Goal: Communication & Community: Answer question/provide support

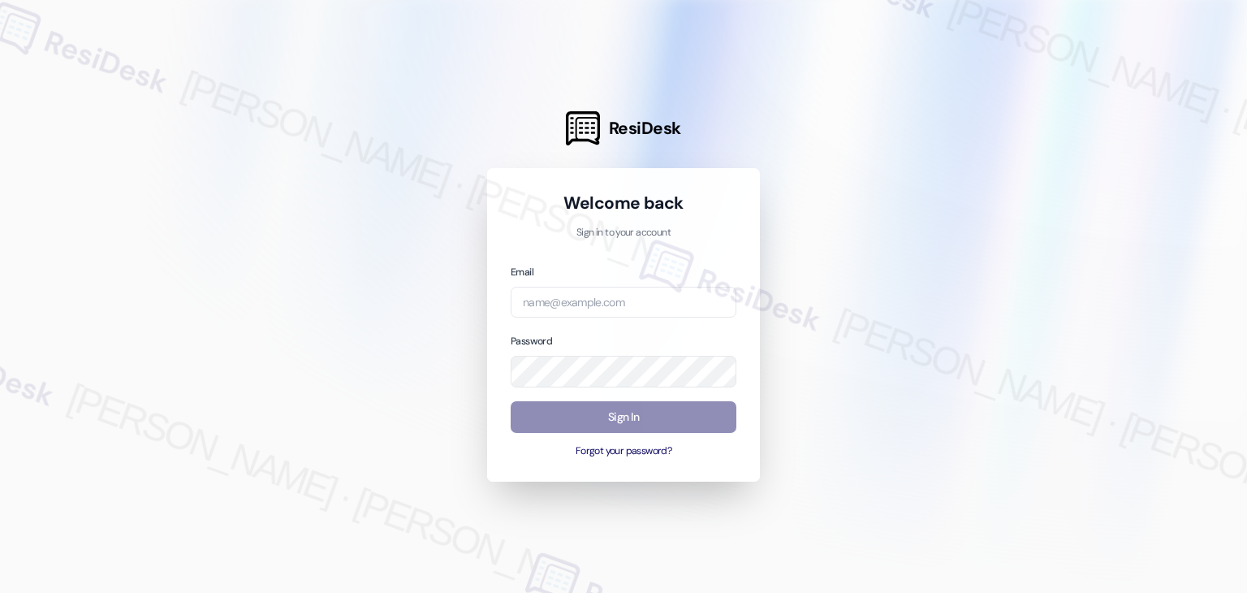
click at [740, 456] on div "Welcome back Sign in to your account Email Password Sign In Forgot your passwor…" at bounding box center [623, 324] width 273 height 313
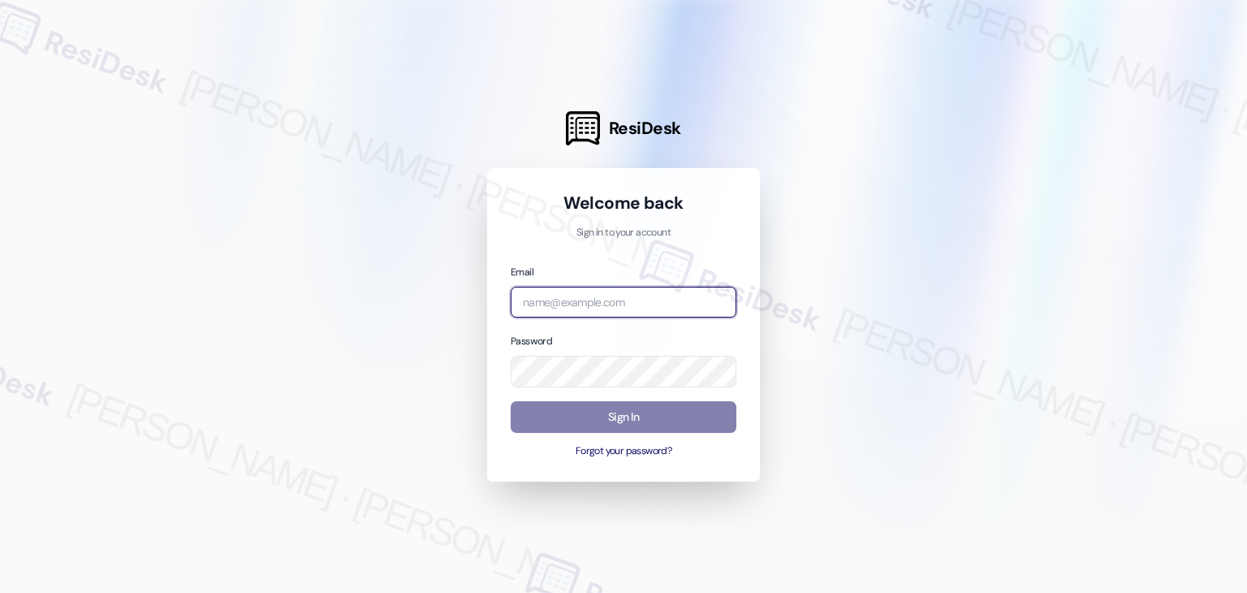
click at [558, 297] on input "email" at bounding box center [624, 303] width 226 height 32
paste input "automated-surveys-bainbridge-resen.four@bainbridge.com"
type input "automated-surveys-bainbridge-resen.four@bainbridge.com"
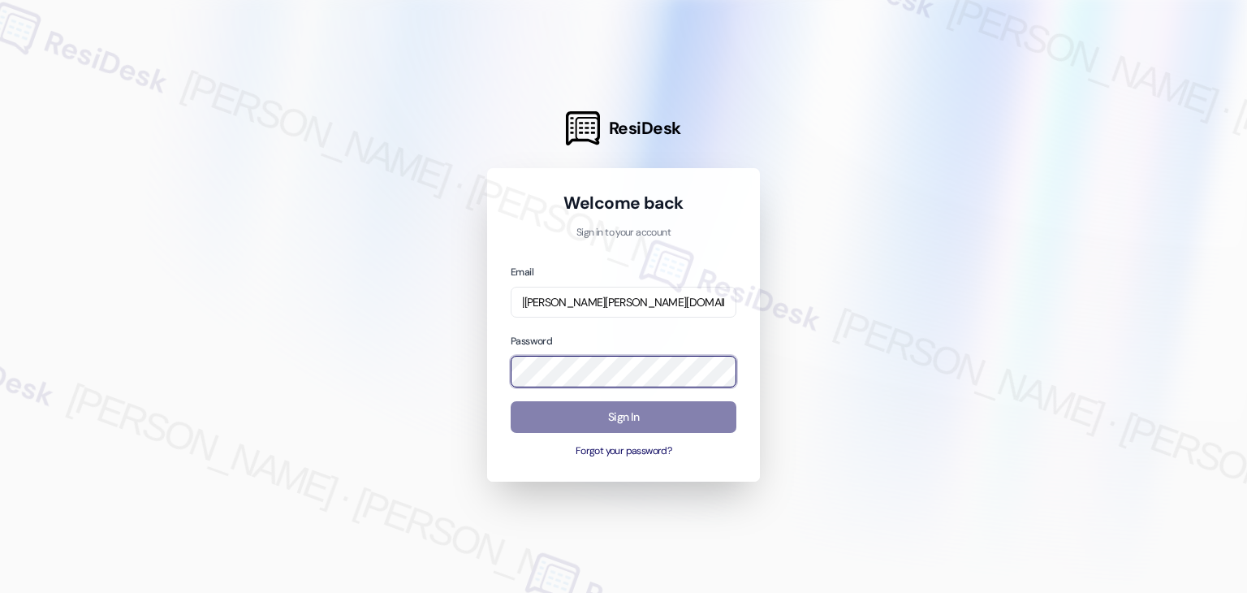
scroll to position [0, 0]
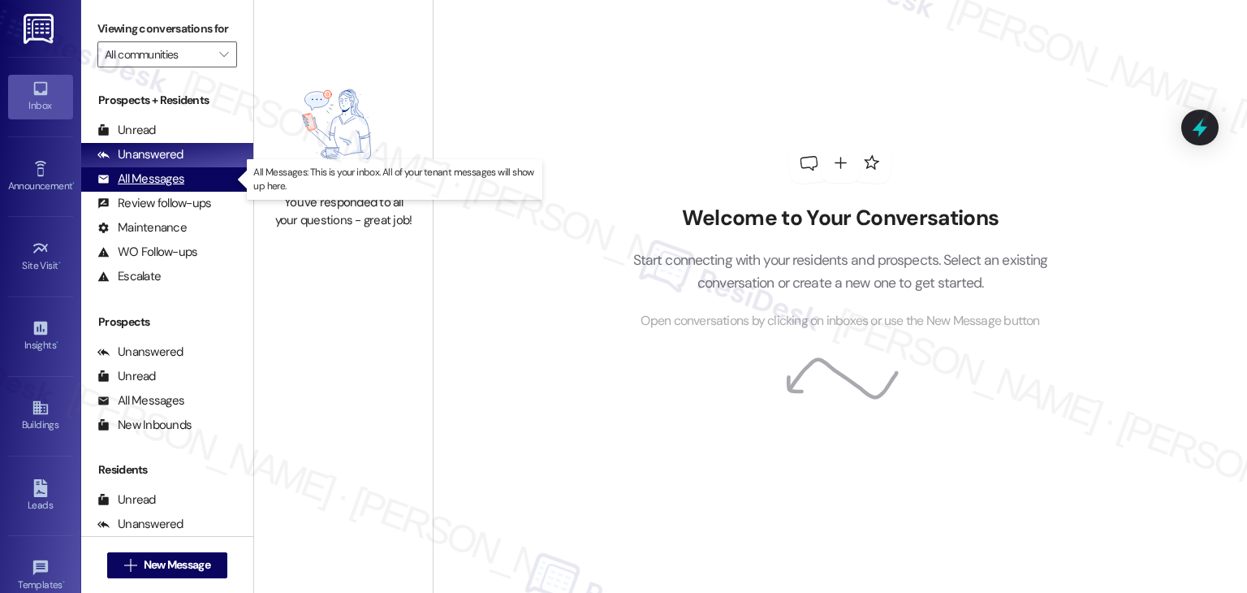
click at [162, 183] on div "All Messages" at bounding box center [140, 178] width 87 height 17
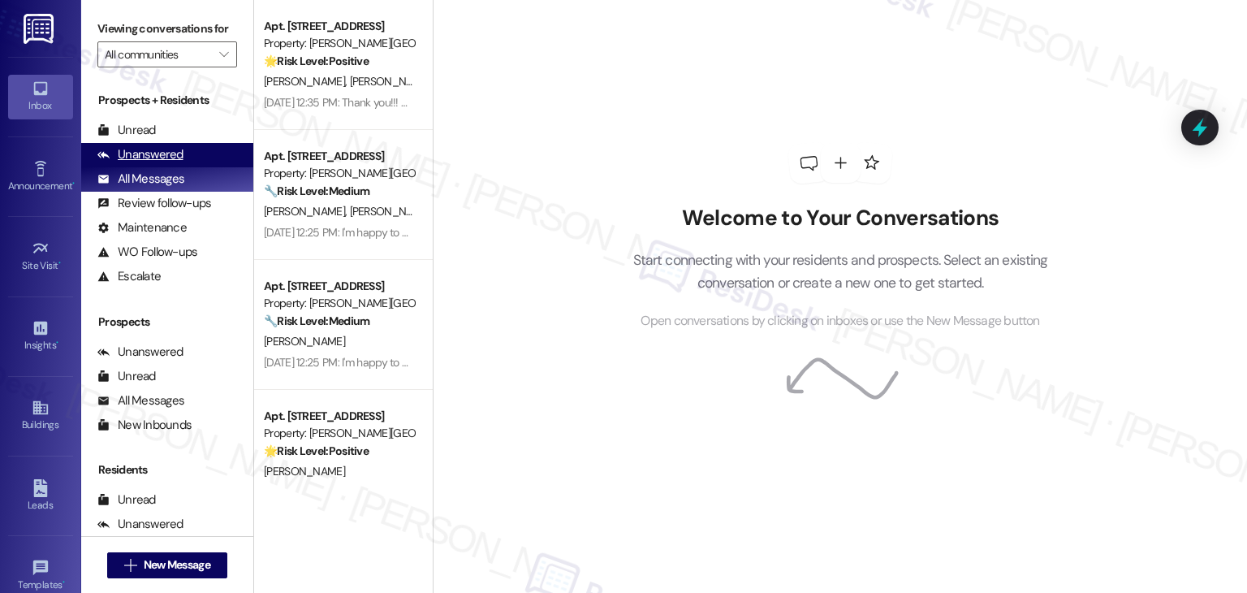
click at [169, 157] on div "Unanswered" at bounding box center [140, 154] width 86 height 17
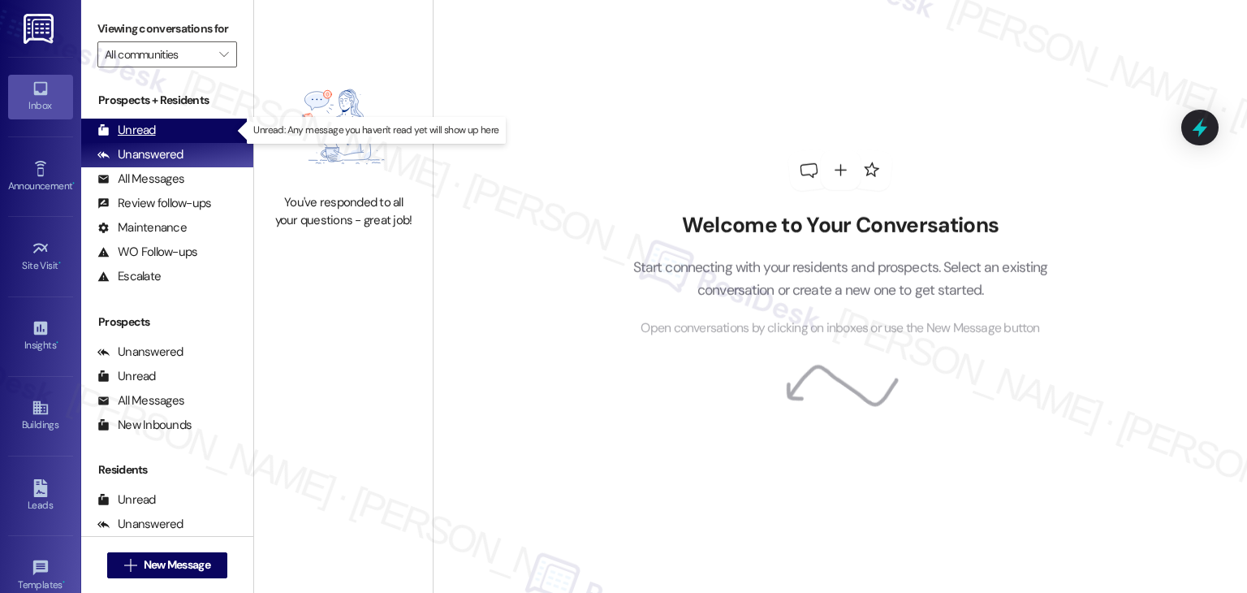
click at [153, 133] on div "Unread" at bounding box center [126, 130] width 58 height 17
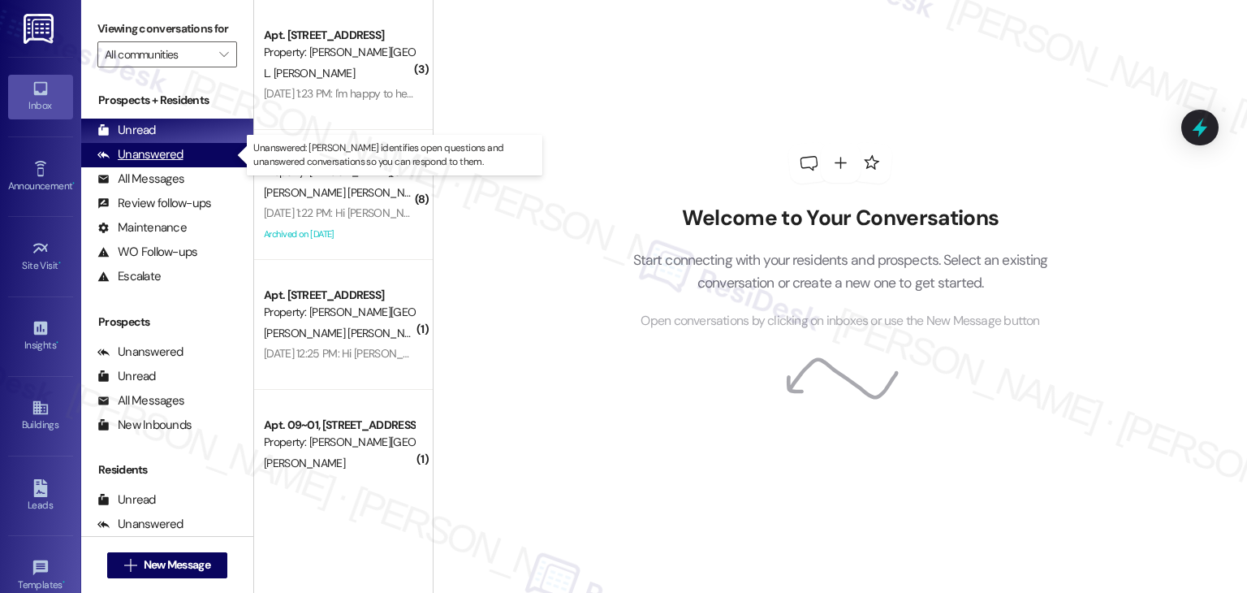
click at [147, 157] on div "Unanswered" at bounding box center [140, 154] width 86 height 17
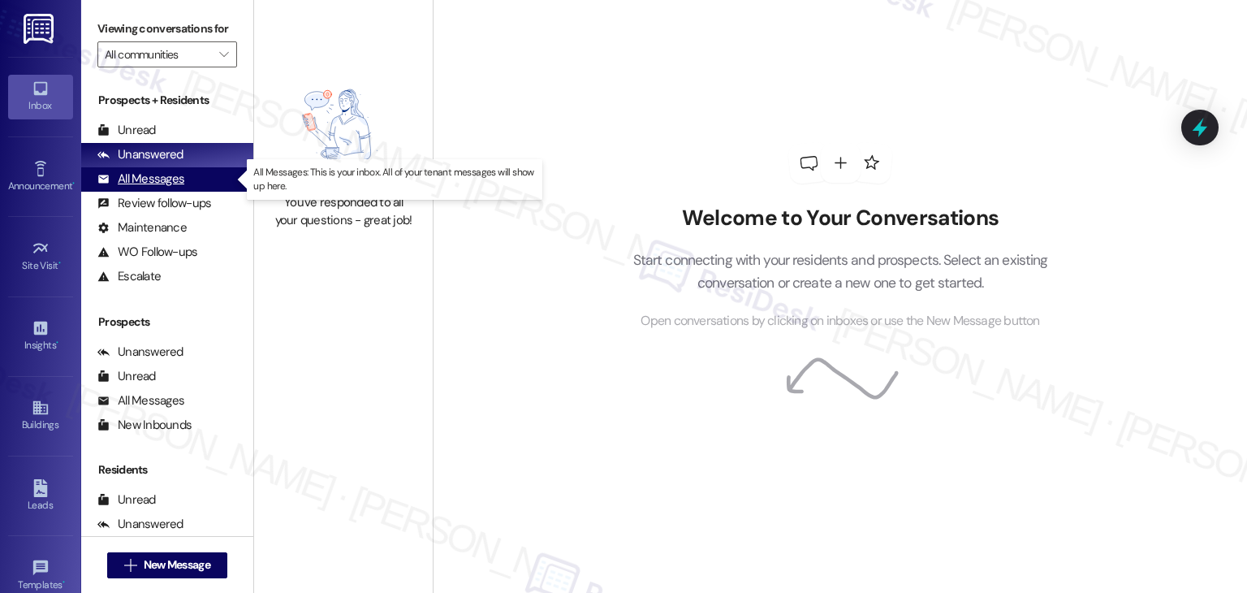
click at [138, 168] on div "All Messages (undefined)" at bounding box center [167, 179] width 172 height 24
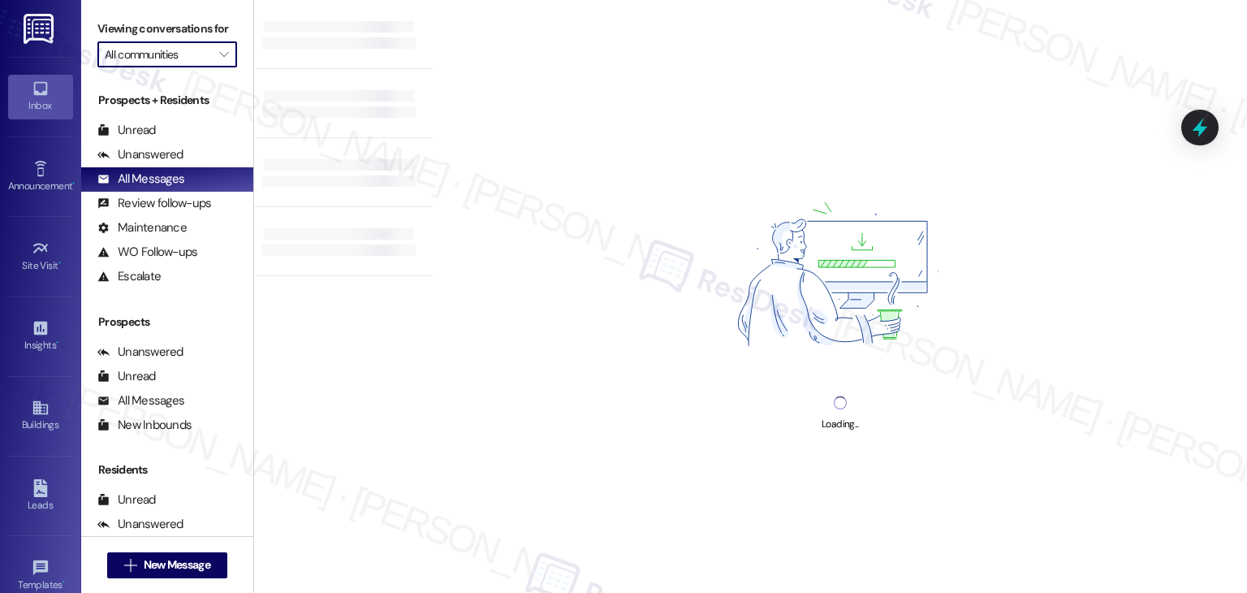
click at [200, 58] on input "All communities" at bounding box center [158, 54] width 106 height 26
click at [177, 114] on span "Matthews Square" at bounding box center [197, 112] width 184 height 16
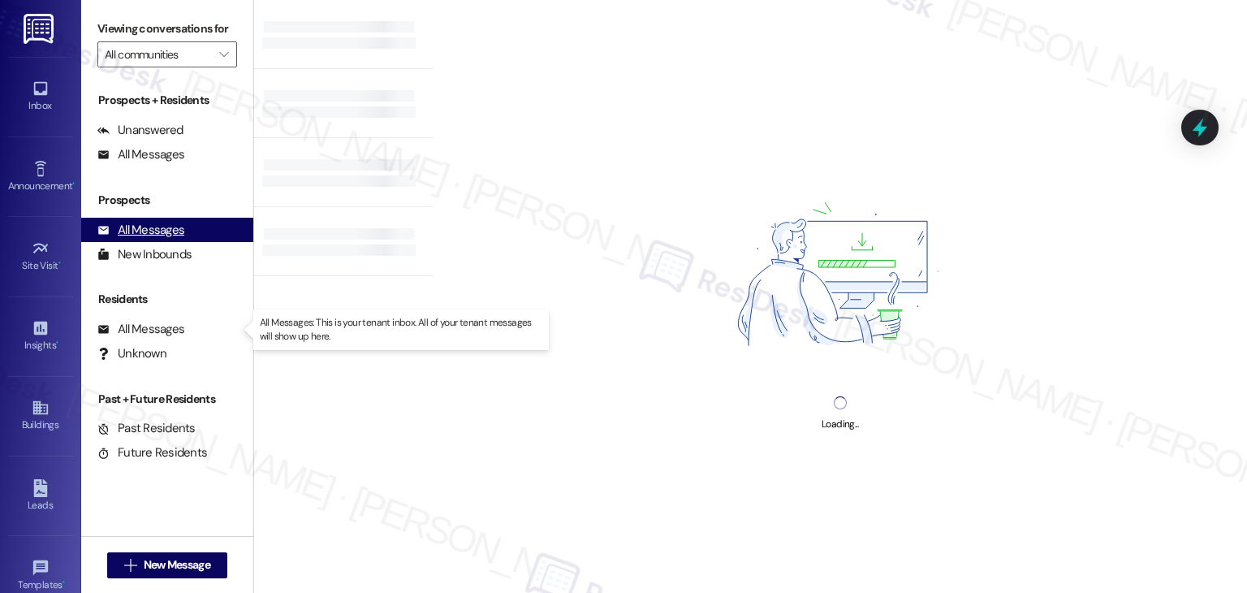
type input "Matthews Square"
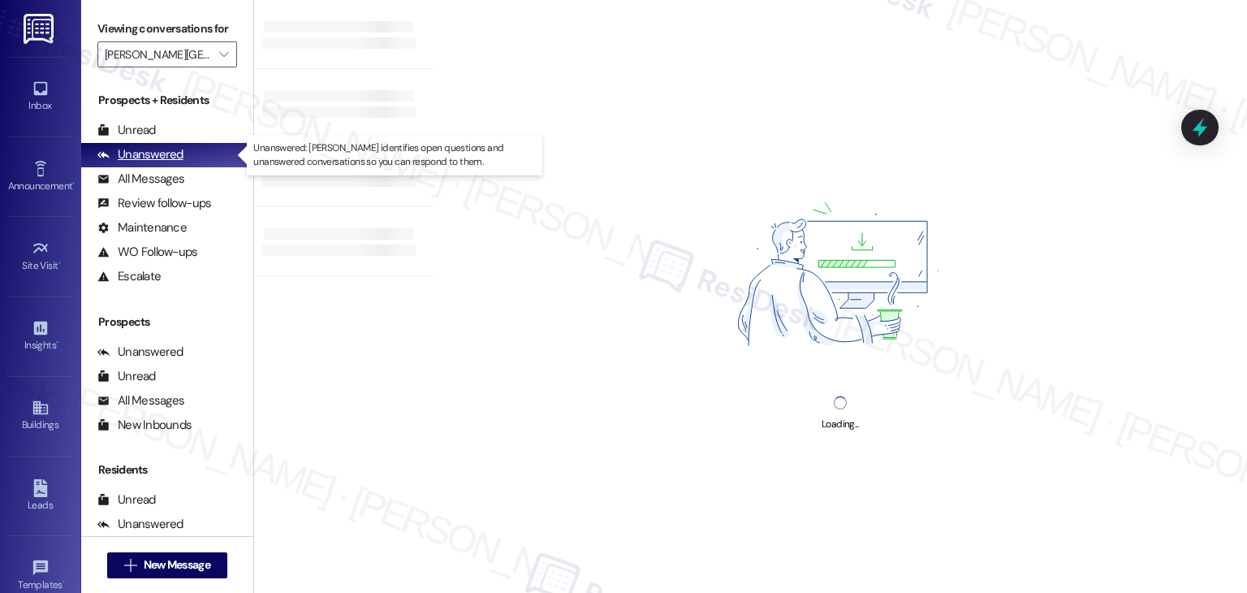
click at [176, 153] on div "Unanswered" at bounding box center [140, 154] width 86 height 17
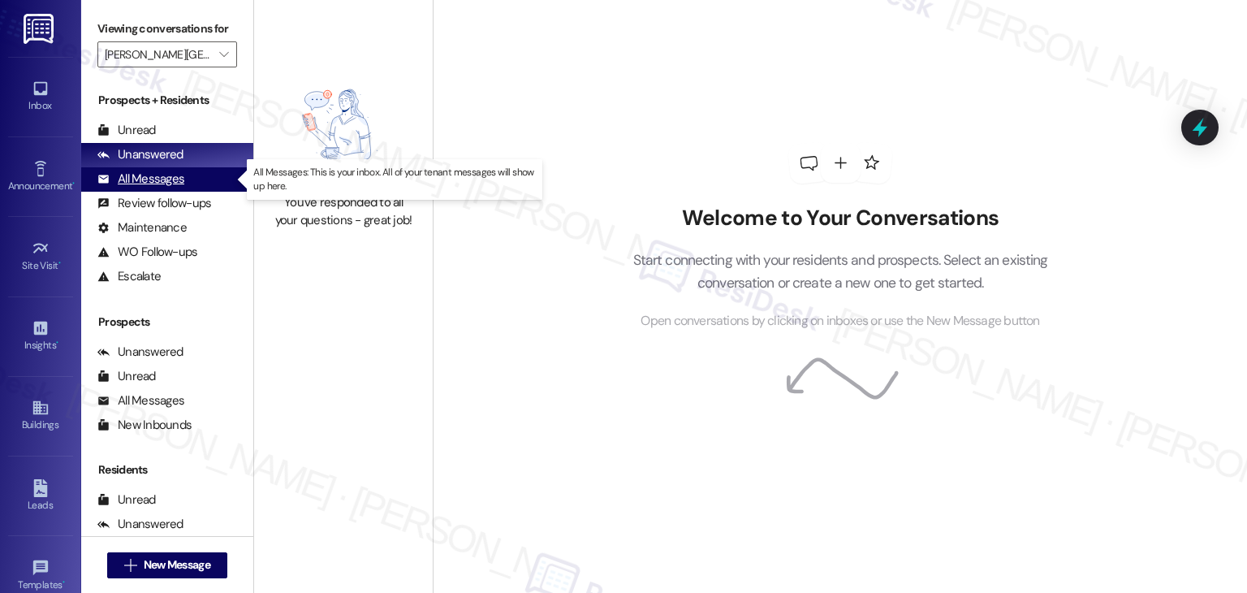
click at [174, 176] on div "All Messages" at bounding box center [140, 178] width 87 height 17
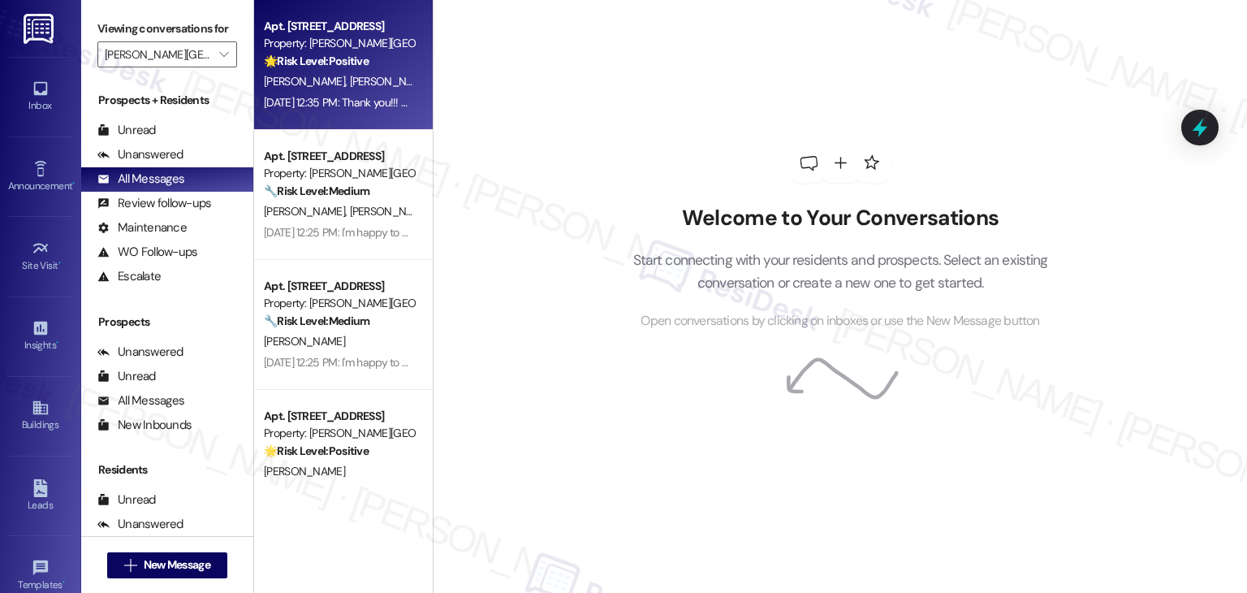
click at [330, 110] on div "Sep 09, 2025 at 12:35 PM: Thank you!!! Here's a quick link https://www.theresid…" at bounding box center [338, 103] width 153 height 20
click at [373, 106] on div "Sep 09, 2025 at 12:35 PM: Thank you!!! Here's a quick link https://www.theresid…" at bounding box center [573, 102] width 619 height 15
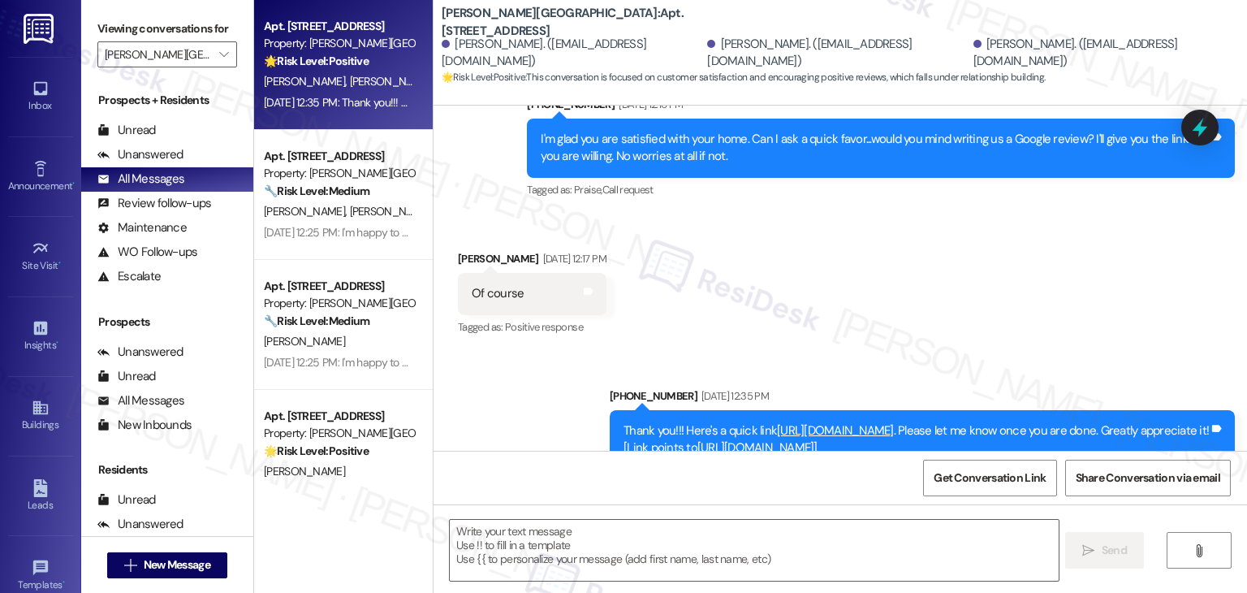
scroll to position [977, 0]
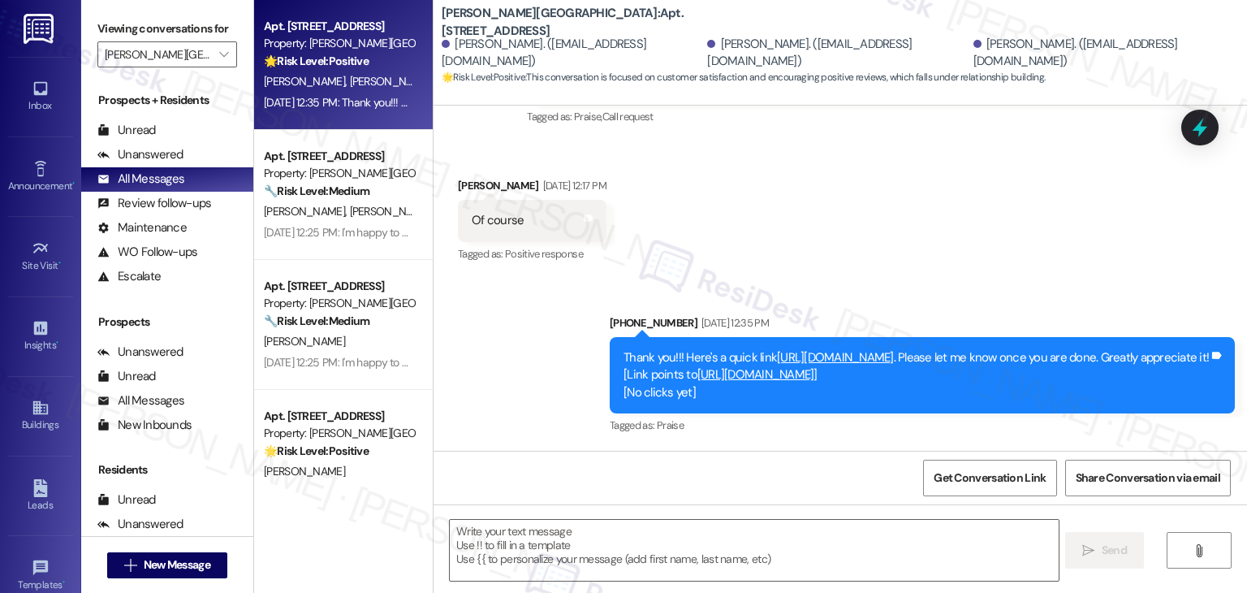
click at [1043, 245] on div "Received via SMS Shawshoanne Reid Sep 09, 2025 at 12:17 PM Of course Tags and n…" at bounding box center [839, 208] width 813 height 137
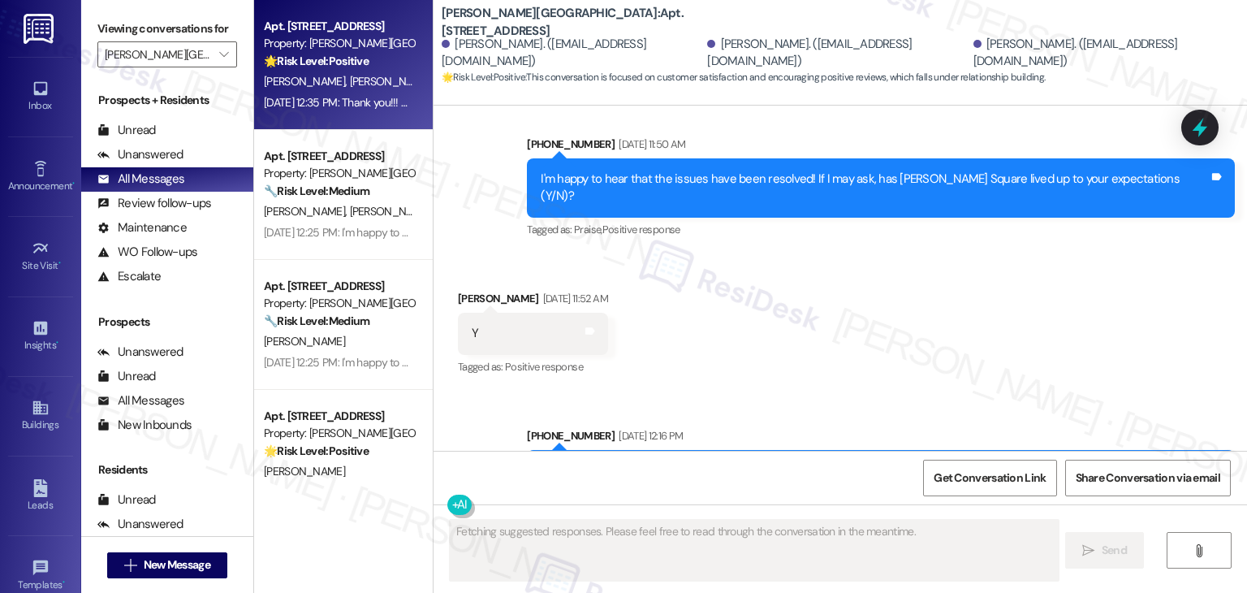
scroll to position [571, 0]
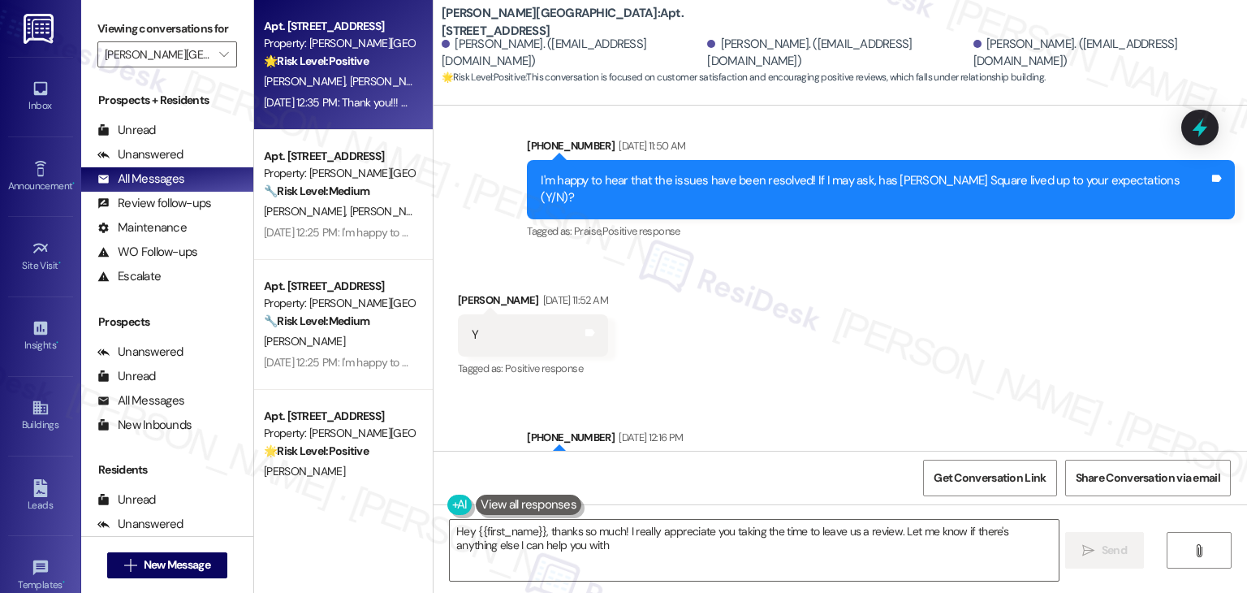
type textarea "Hey {{first_name}}, thanks so much! I really appreciate you taking the time to …"
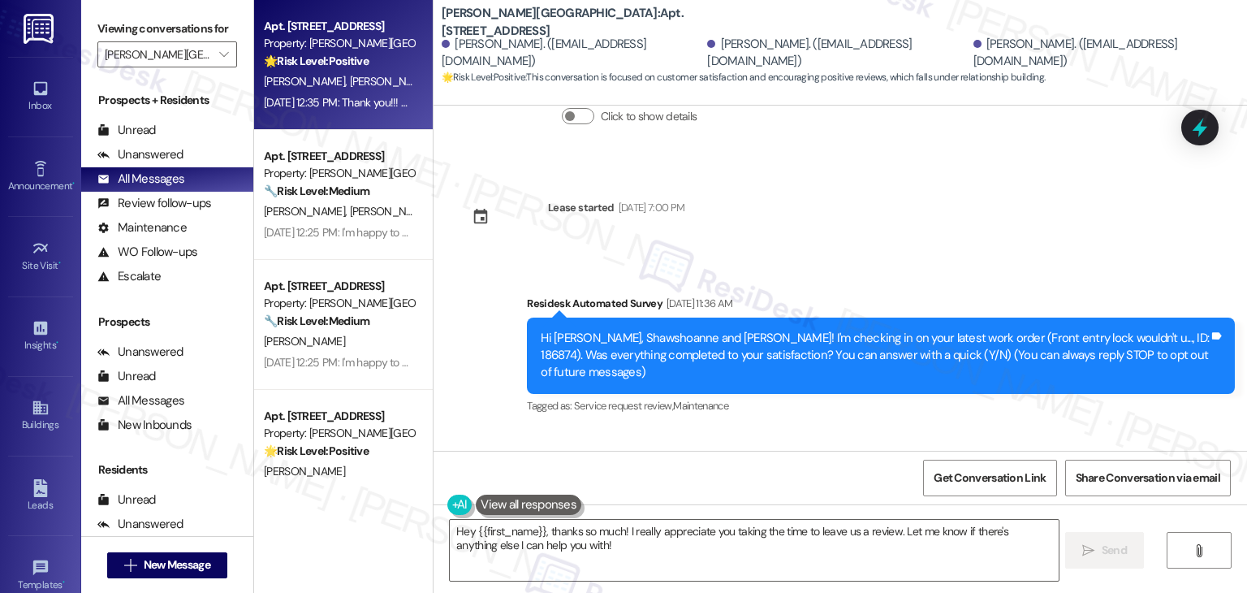
scroll to position [0, 0]
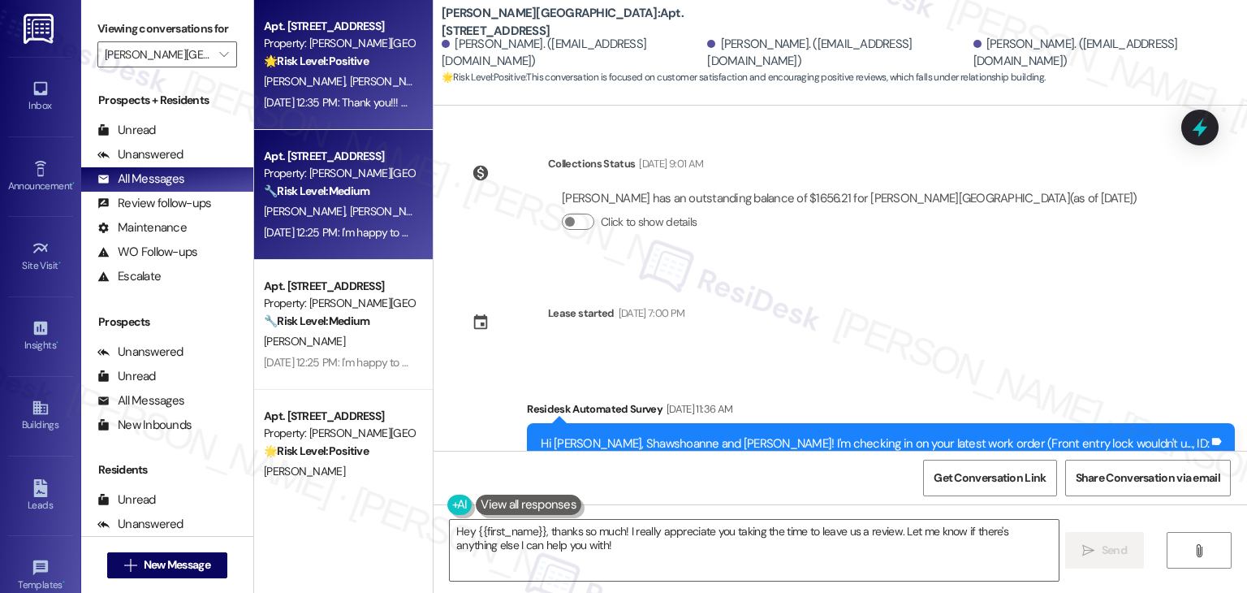
click at [322, 241] on div "Sep 08, 2025 at 12:25 PM: I'm happy to hear that the issues have been resolved!…" at bounding box center [338, 232] width 153 height 20
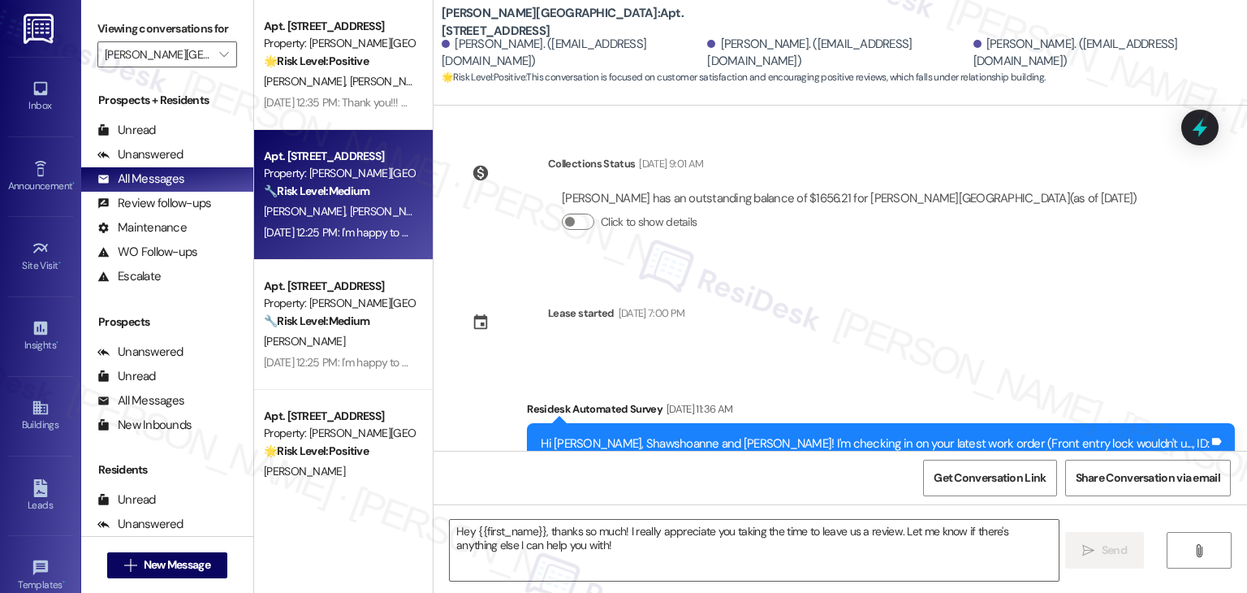
type textarea "Fetching suggested responses. Please feel free to read through the conversation…"
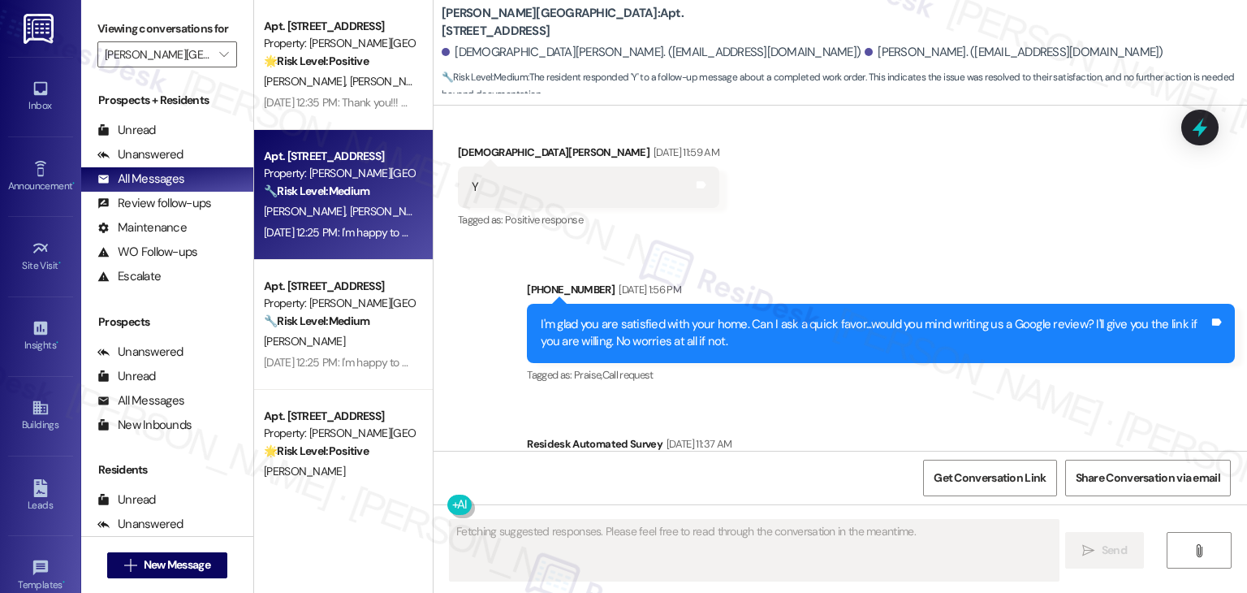
scroll to position [4725, 0]
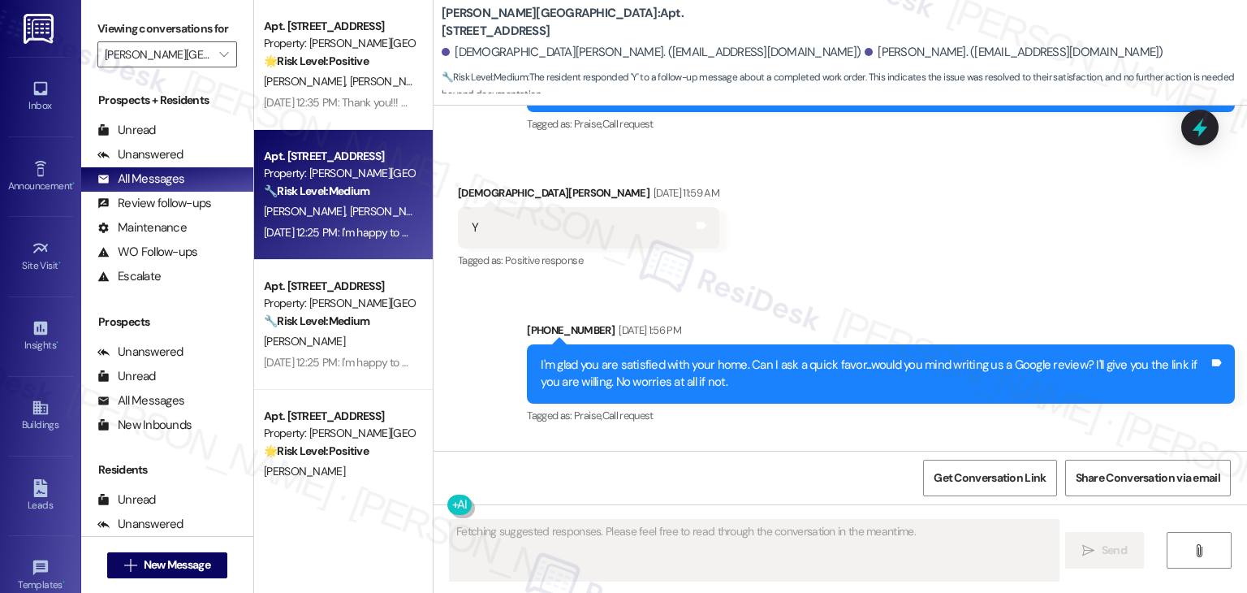
click at [886, 418] on div "Sent via SMS (303) 596-0842 Aug 19, 2025 at 1:56 PM I'm glad you are satisfied …" at bounding box center [839, 439] width 813 height 308
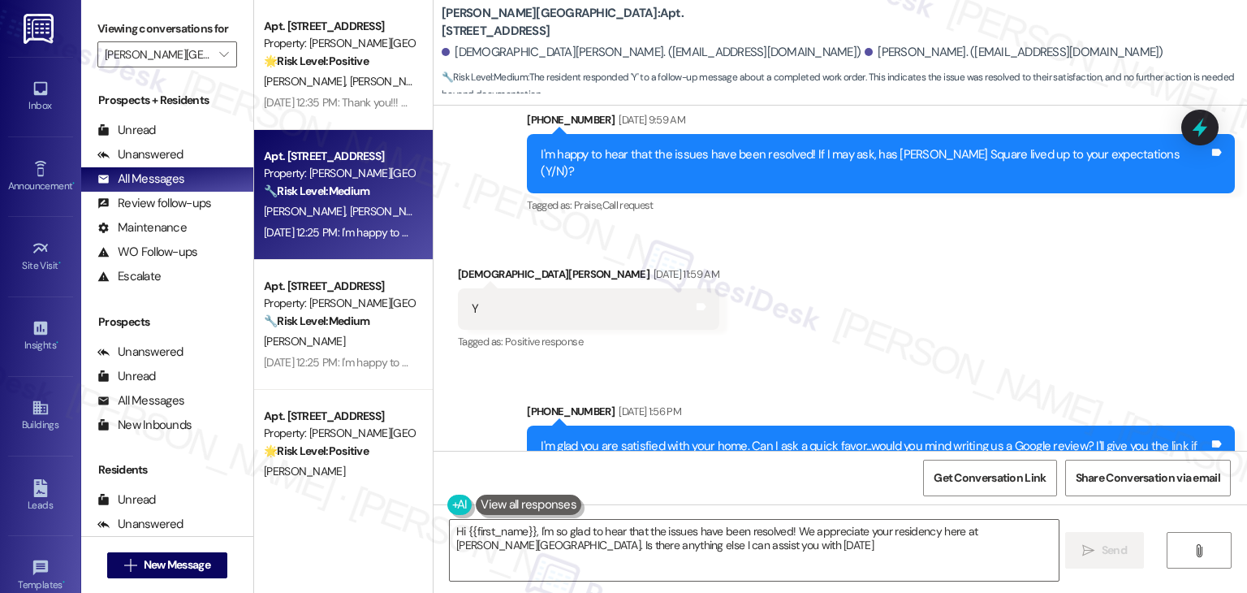
type textarea "Hi {{first_name}}, I'm so glad to hear that the issues have been resolved! We a…"
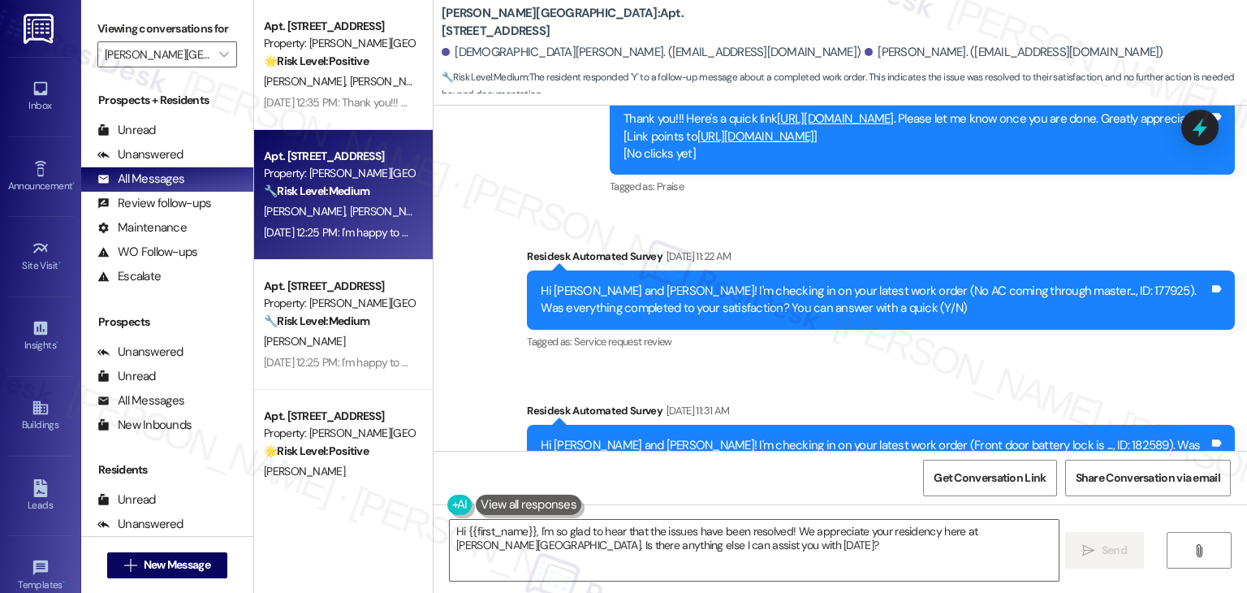
scroll to position [3994, 0]
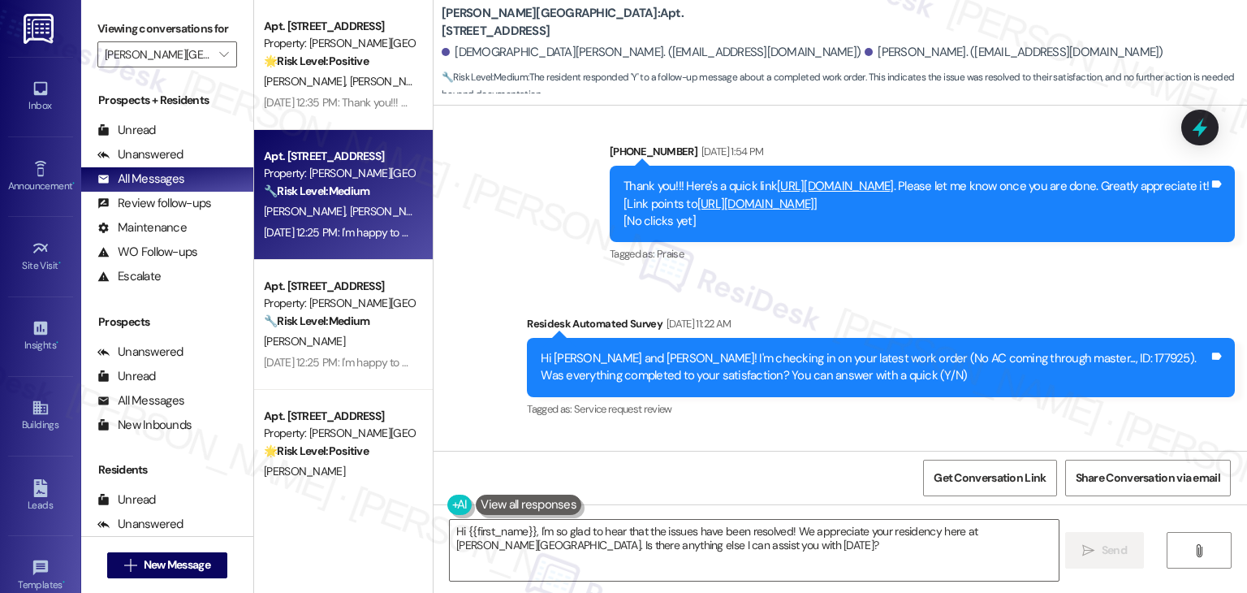
click at [832, 419] on div "Sent via SMS (303) 596-0842 Jun 03, 2025 at 1:54 PM Thank you!!! Here's a quick…" at bounding box center [839, 346] width 813 height 481
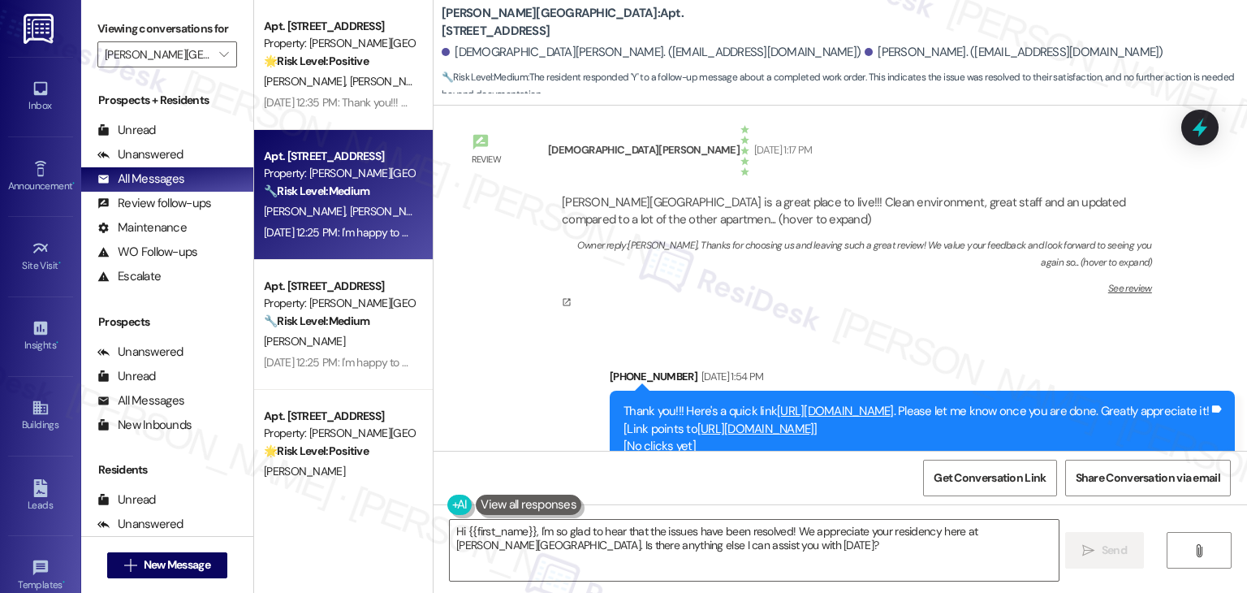
scroll to position [3670, 0]
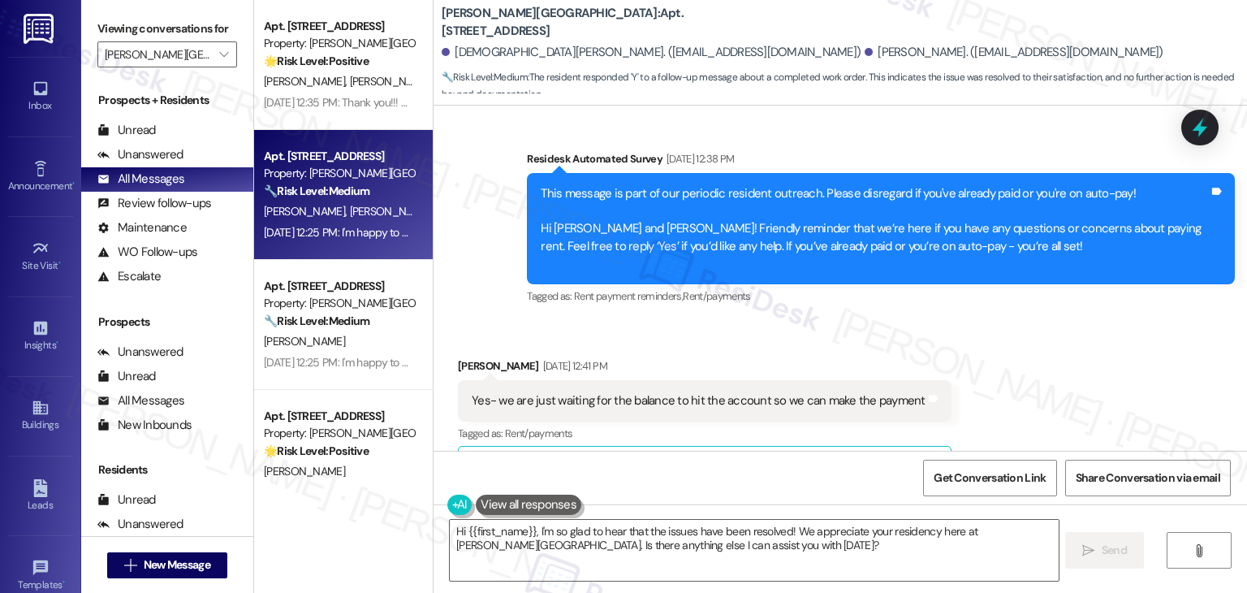
scroll to position [2046, 0]
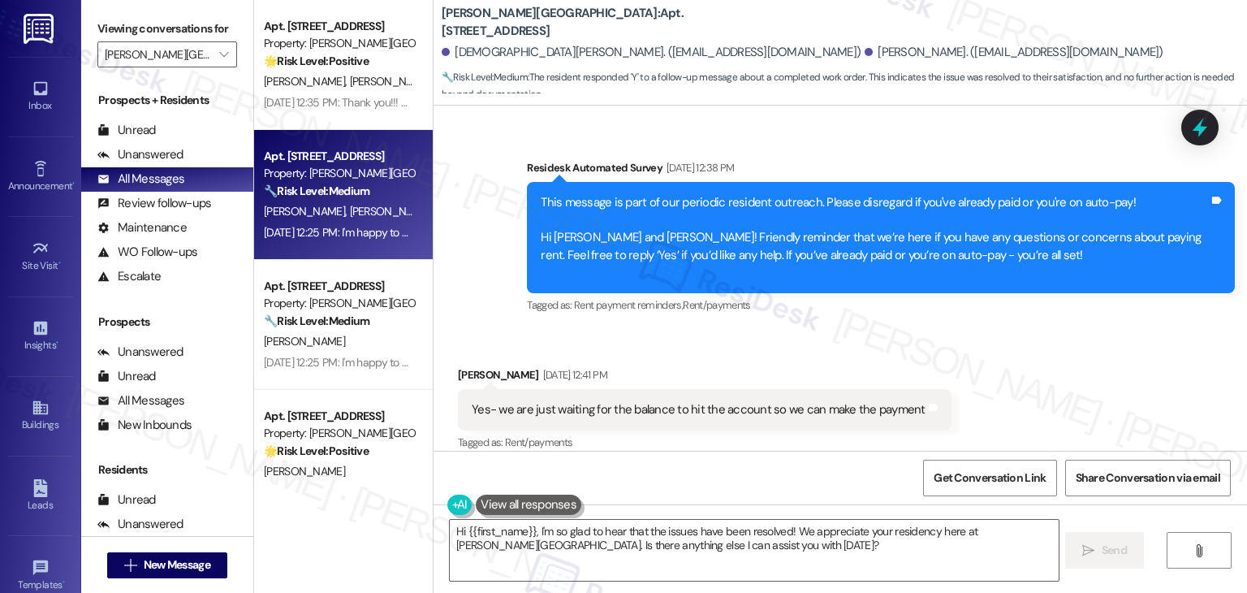
click at [1043, 340] on div "Received via SMS Latasha Mitchell May 30, 2025 at 12:41 PM Yes- we are just wai…" at bounding box center [839, 419] width 813 height 179
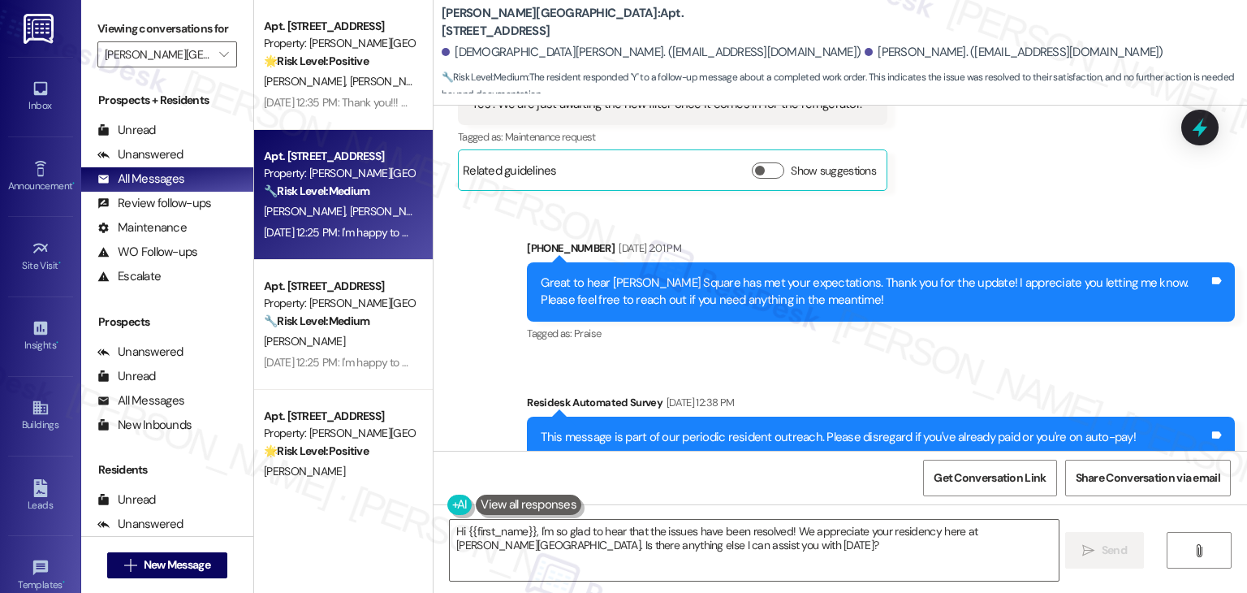
scroll to position [1803, 0]
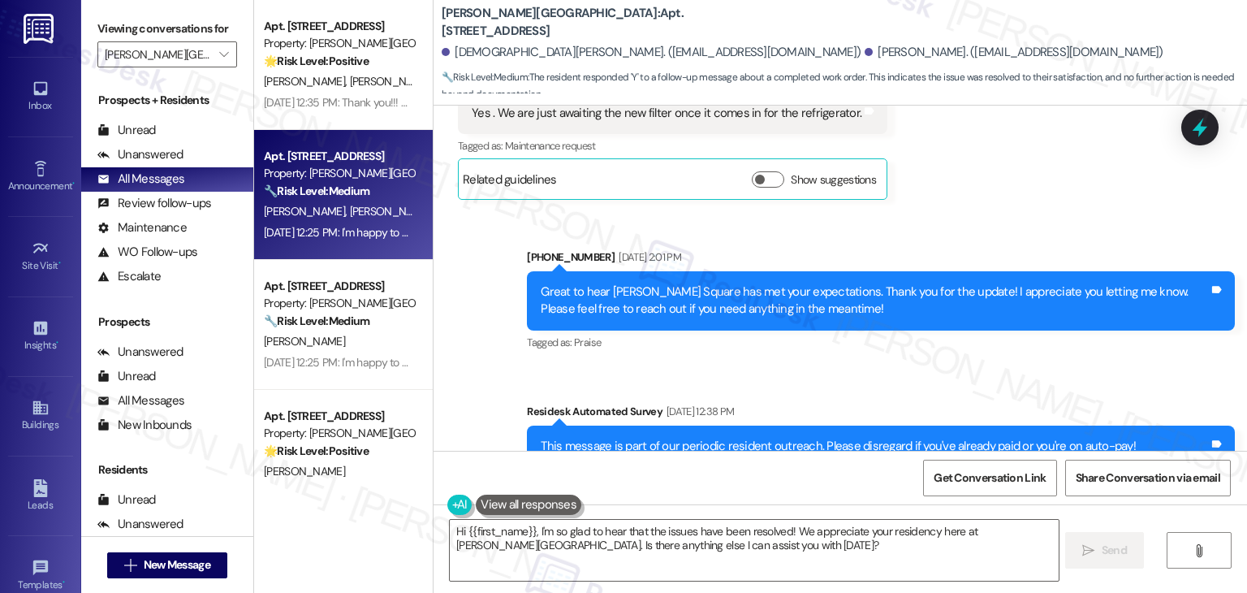
click at [1043, 343] on div "Sent via SMS (303) 596-0842 Apr 25, 2025 at 2:01 PM Great to hear Matthews Squa…" at bounding box center [881, 301] width 732 height 130
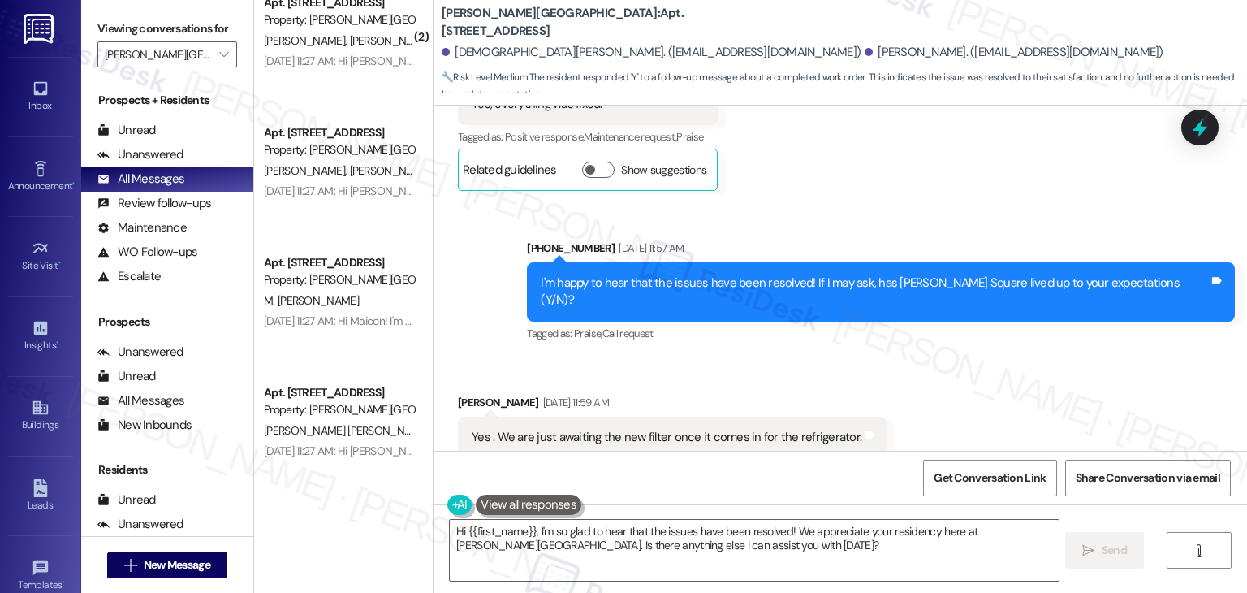
scroll to position [1478, 0]
click at [965, 384] on div "Received via SMS Latasha Mitchell Apr 25, 2025 at 11:59 AM Yes . We are just aw…" at bounding box center [839, 447] width 813 height 179
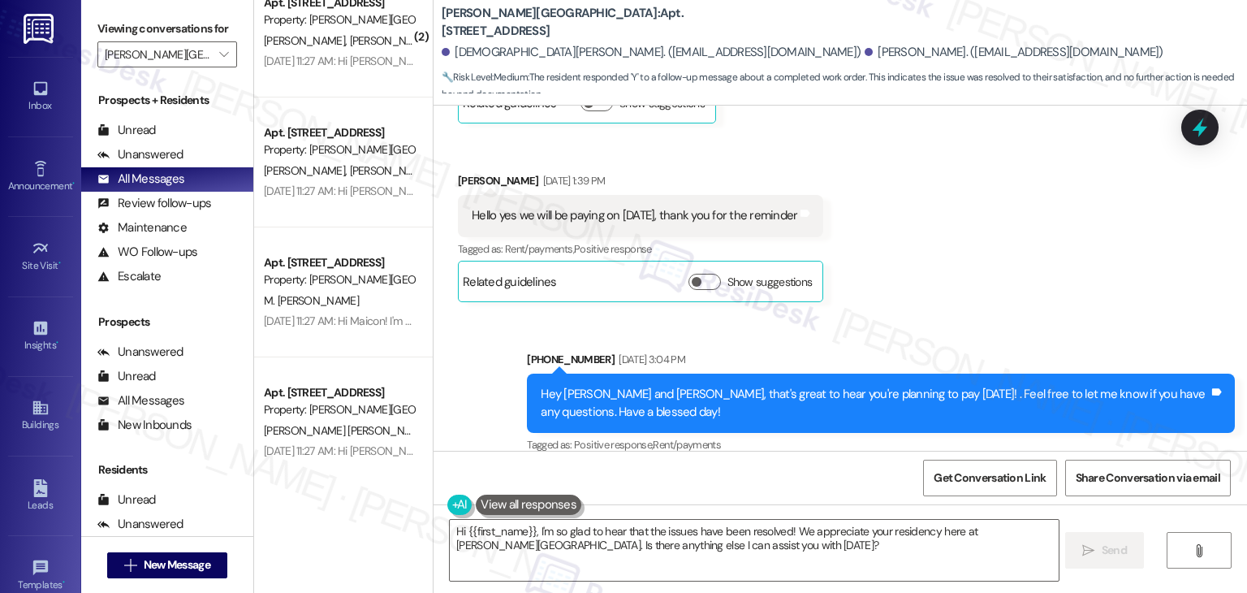
scroll to position [261, 0]
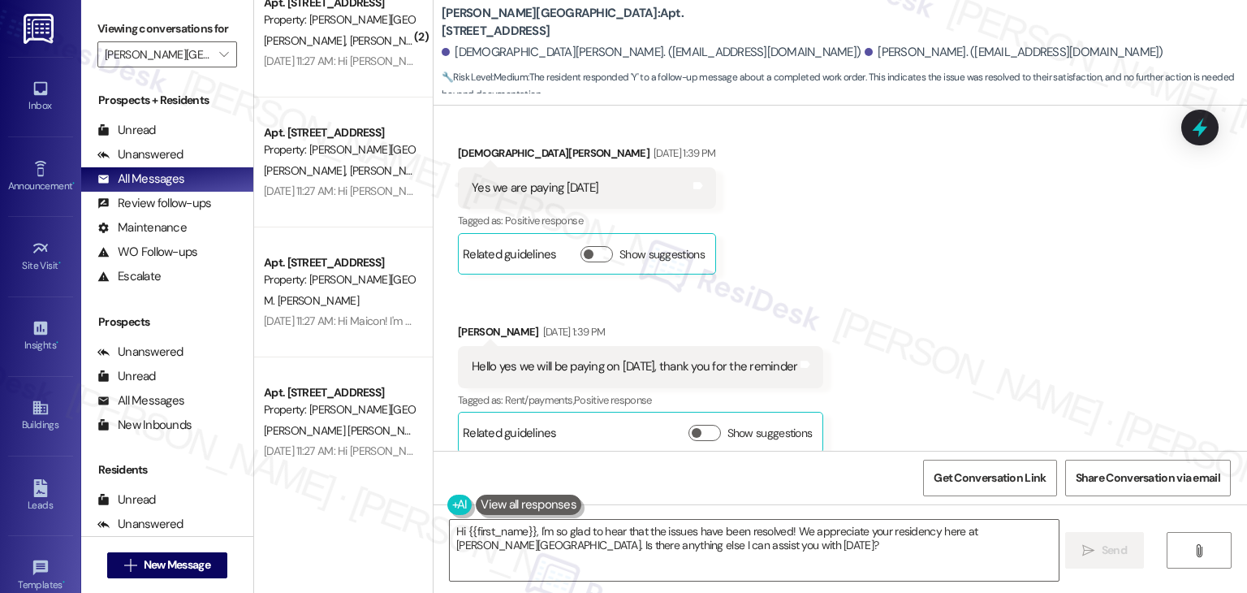
click at [971, 379] on div "Received via SMS Christian Mitchell Apr 03, 2025 at 1:39 PM Yes we are paying t…" at bounding box center [839, 286] width 813 height 357
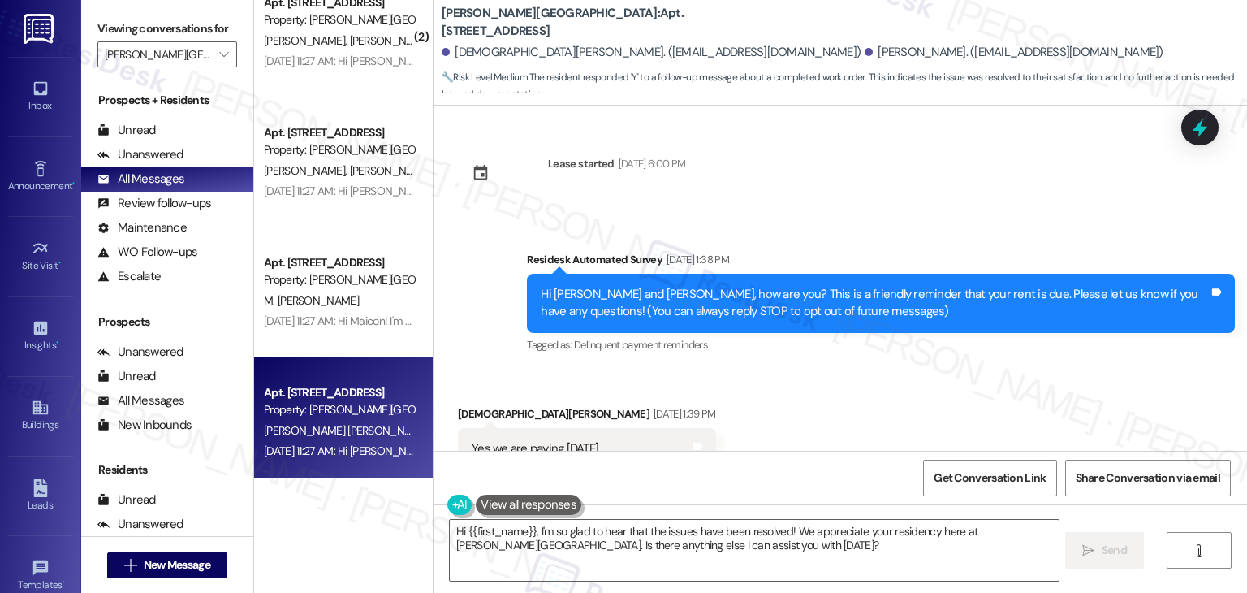
click at [322, 413] on div "Property: Matthews Square" at bounding box center [339, 409] width 150 height 17
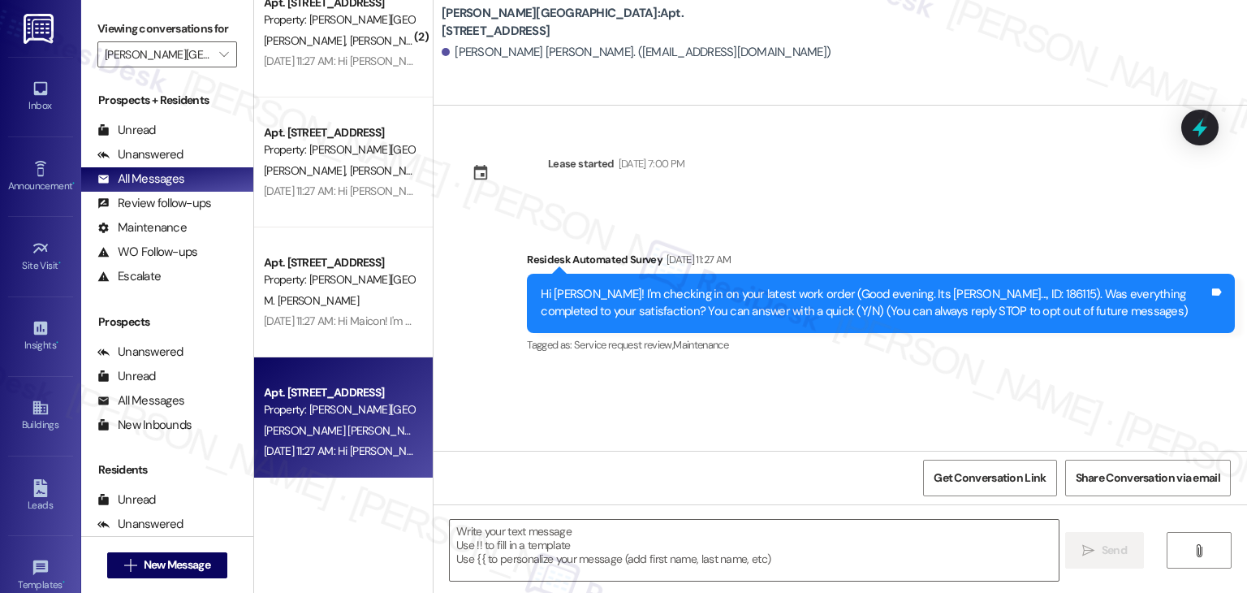
type textarea "Fetching suggested responses. Please feel free to read through the conversation…"
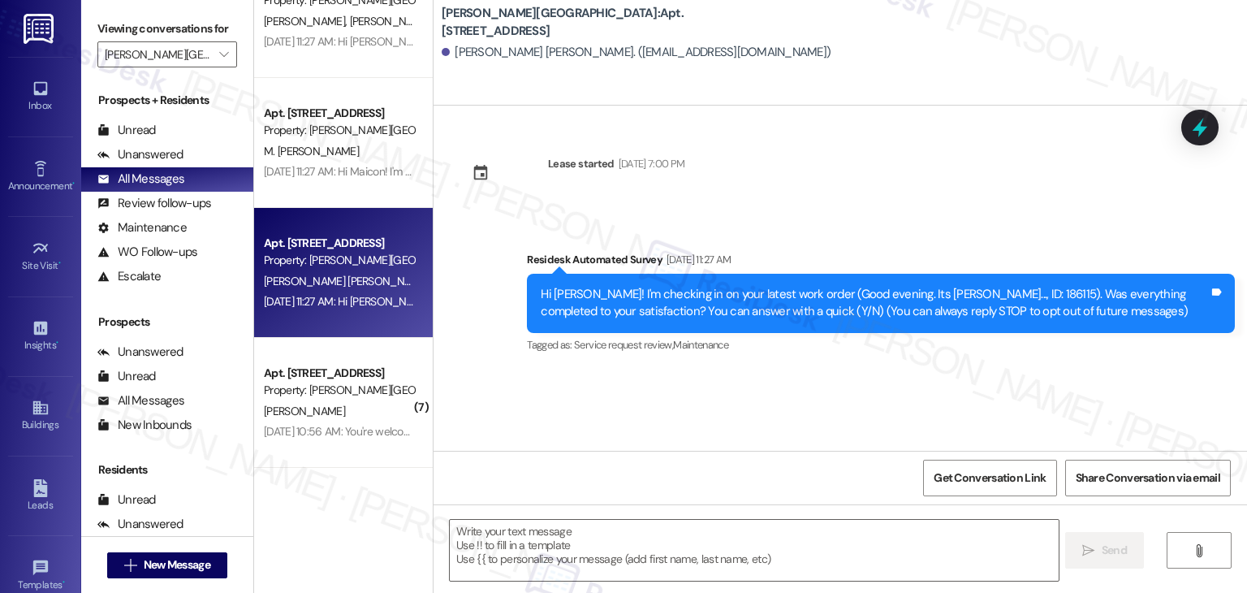
scroll to position [2273, 0]
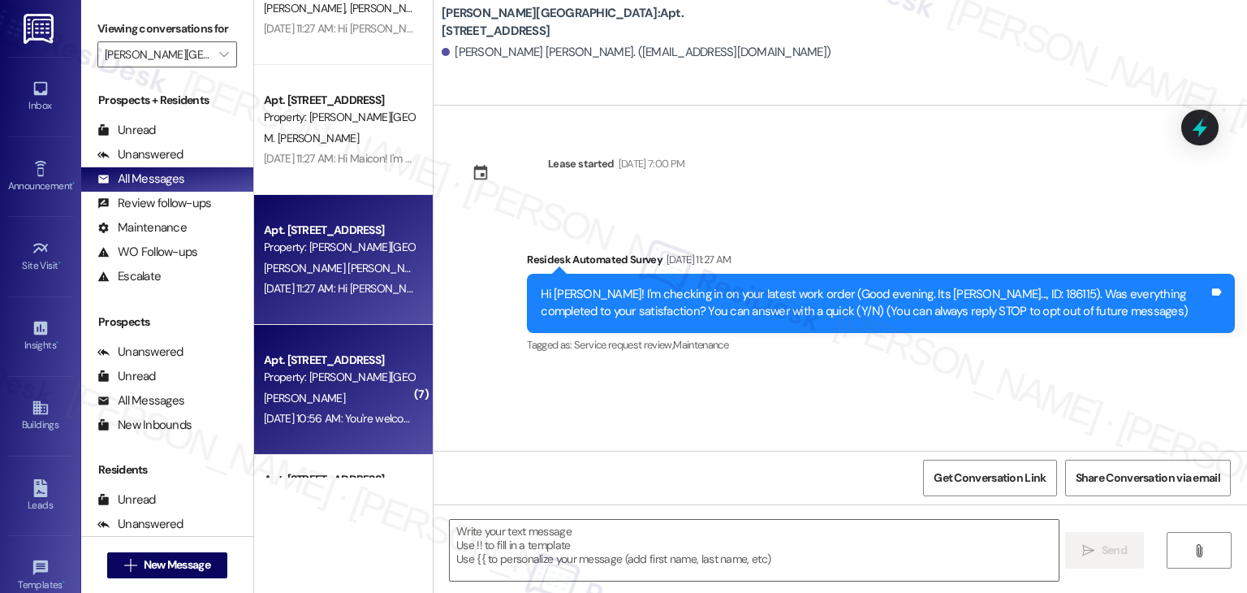
click at [338, 413] on div "Sep 04, 2025 at 10:56 AM: You're welcome! Sep 04, 2025 at 10:56 AM: You're welc…" at bounding box center [342, 418] width 157 height 15
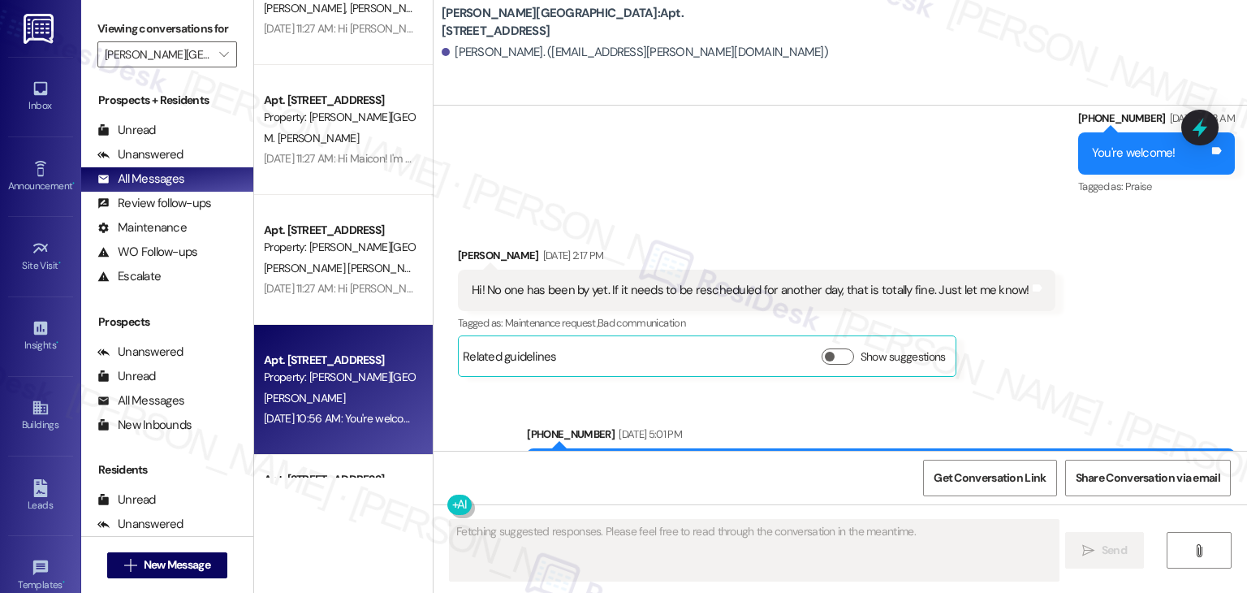
scroll to position [4068, 0]
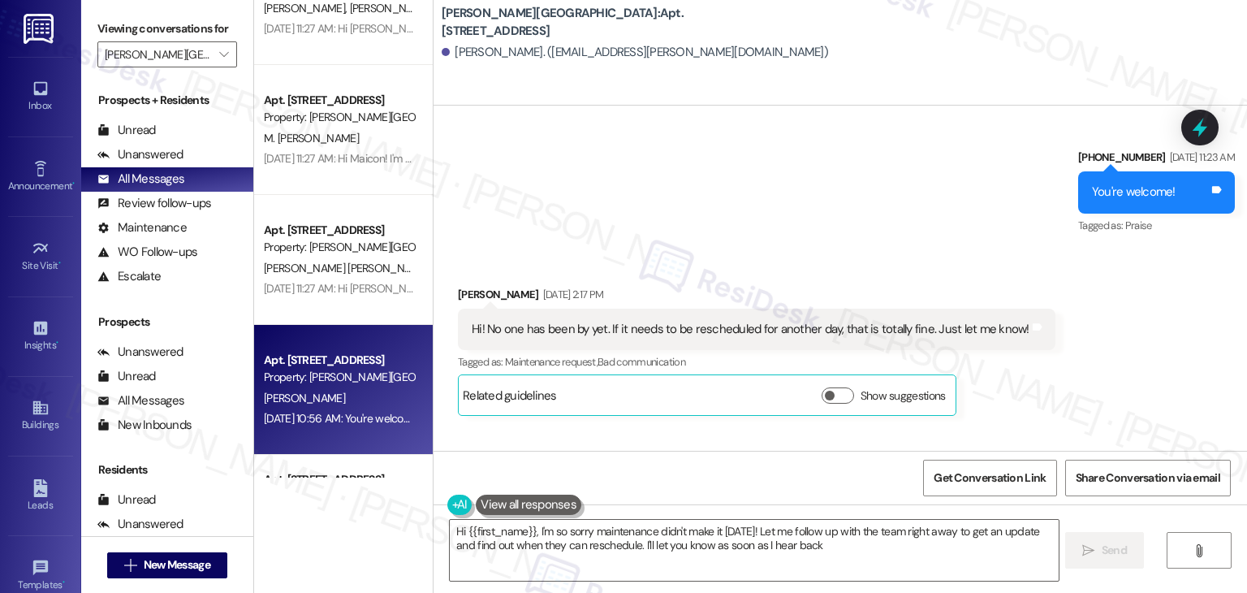
type textarea "Hi {{first_name}}, I'm so sorry maintenance didn't make it yesterday! Let me fo…"
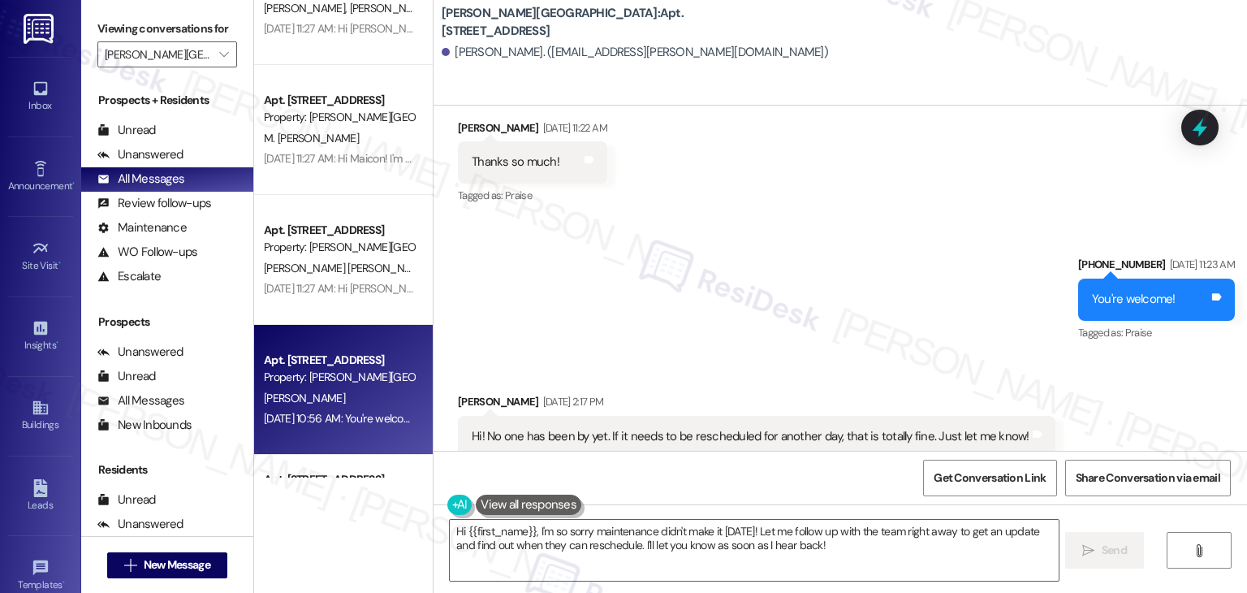
scroll to position [3906, 0]
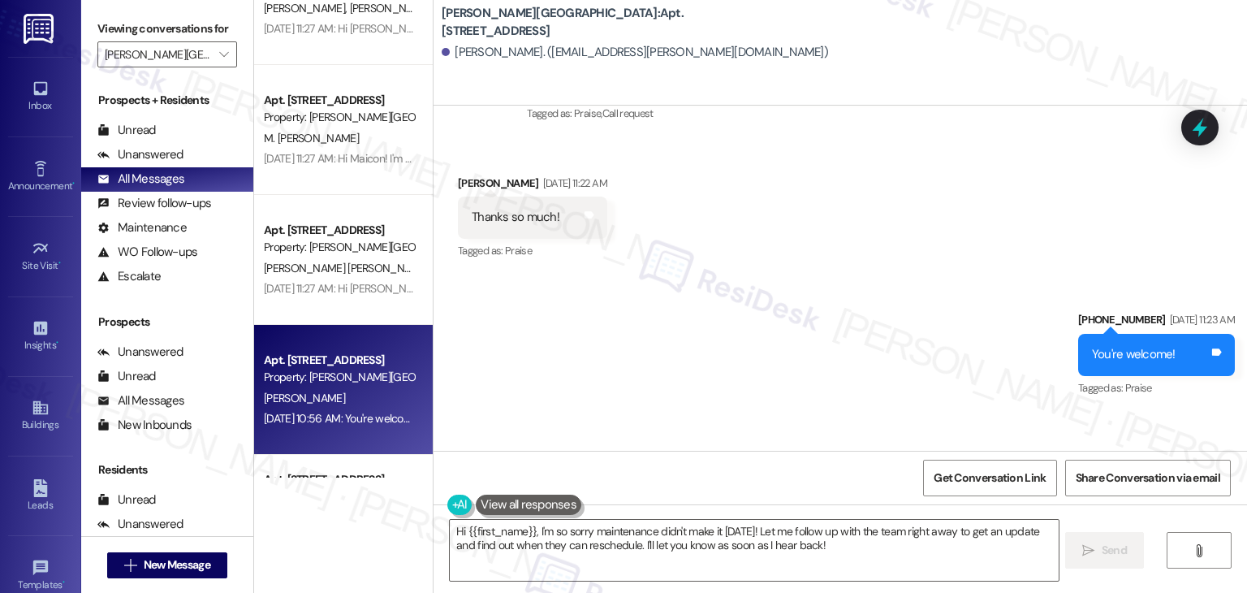
click at [851, 325] on div "Sent via SMS (303) 596-0842 Sep 03, 2025 at 11:23 AM You're welcome! Tags and n…" at bounding box center [839, 342] width 813 height 137
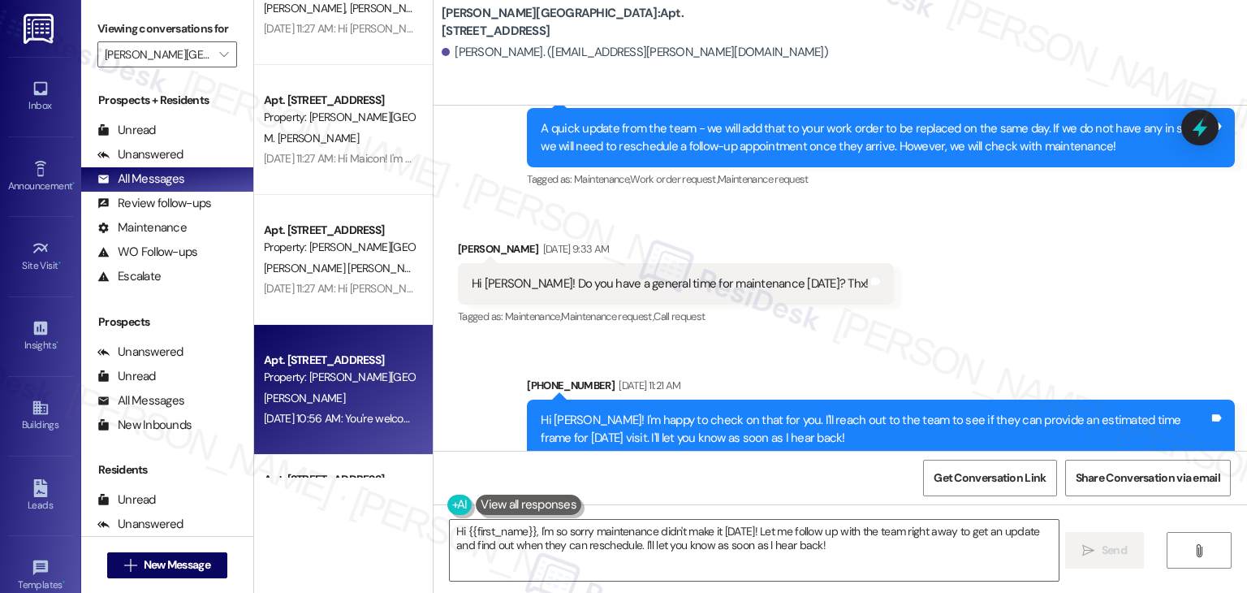
click at [922, 279] on div "Received via SMS Savannah Richburg Sep 03, 2025 at 9:33 AM Hi Sarah! Do you hav…" at bounding box center [839, 272] width 813 height 137
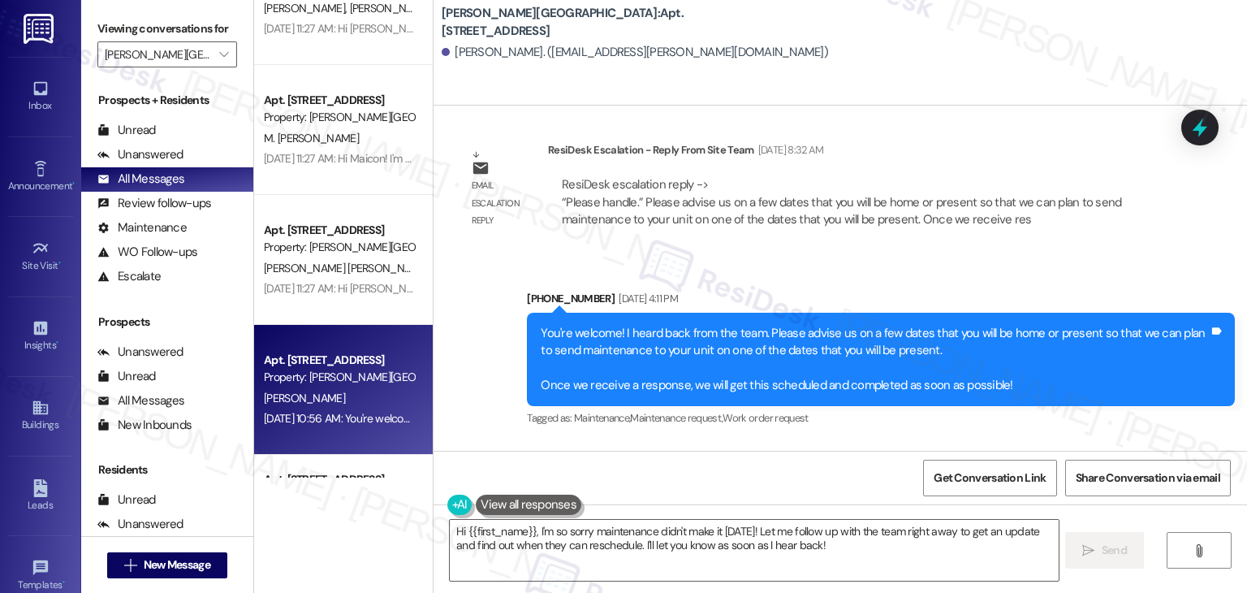
scroll to position [1828, 0]
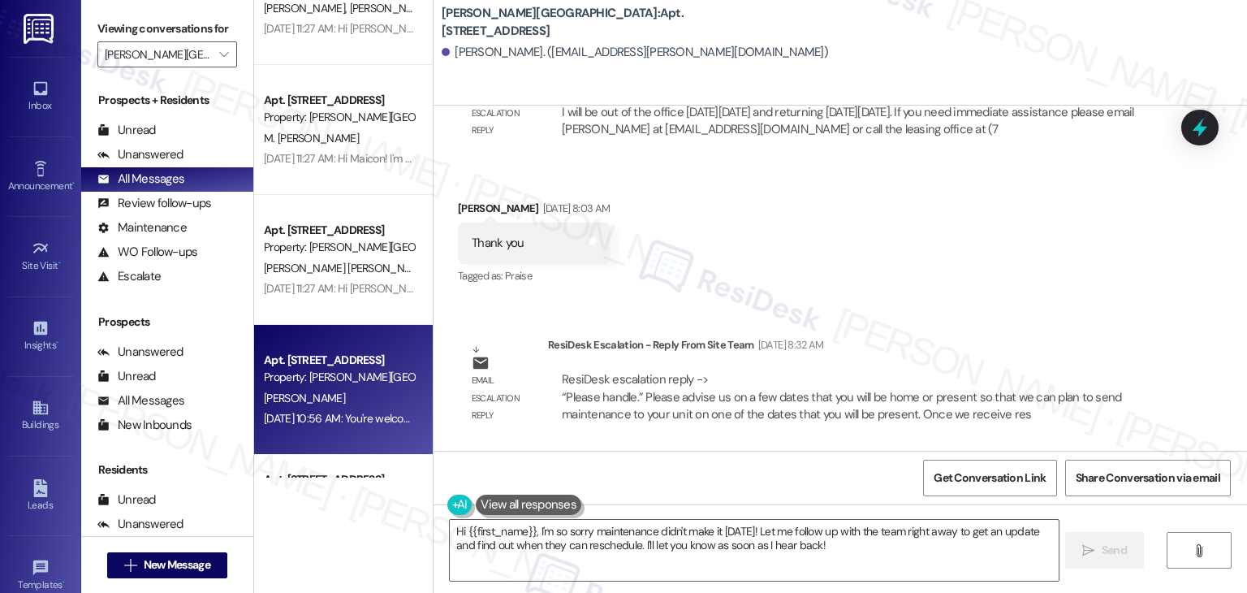
click at [950, 270] on div "Received via SMS Savannah Richburg Aug 27, 2025 at 8:03 AM Thank you Tags and n…" at bounding box center [839, 231] width 813 height 137
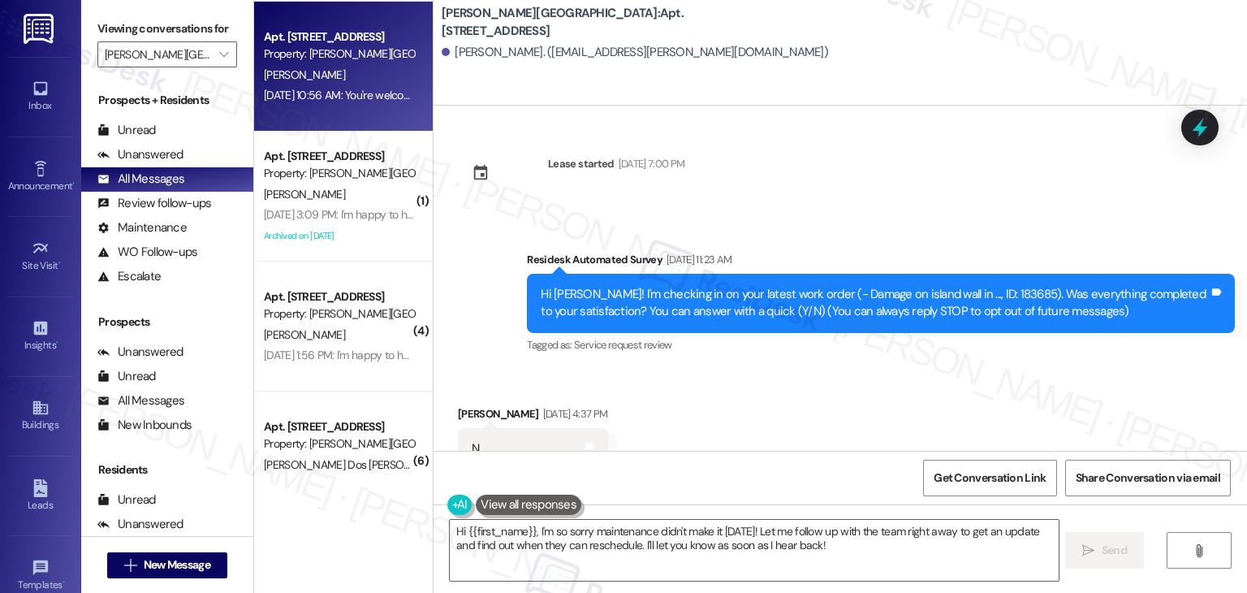
scroll to position [2597, 0]
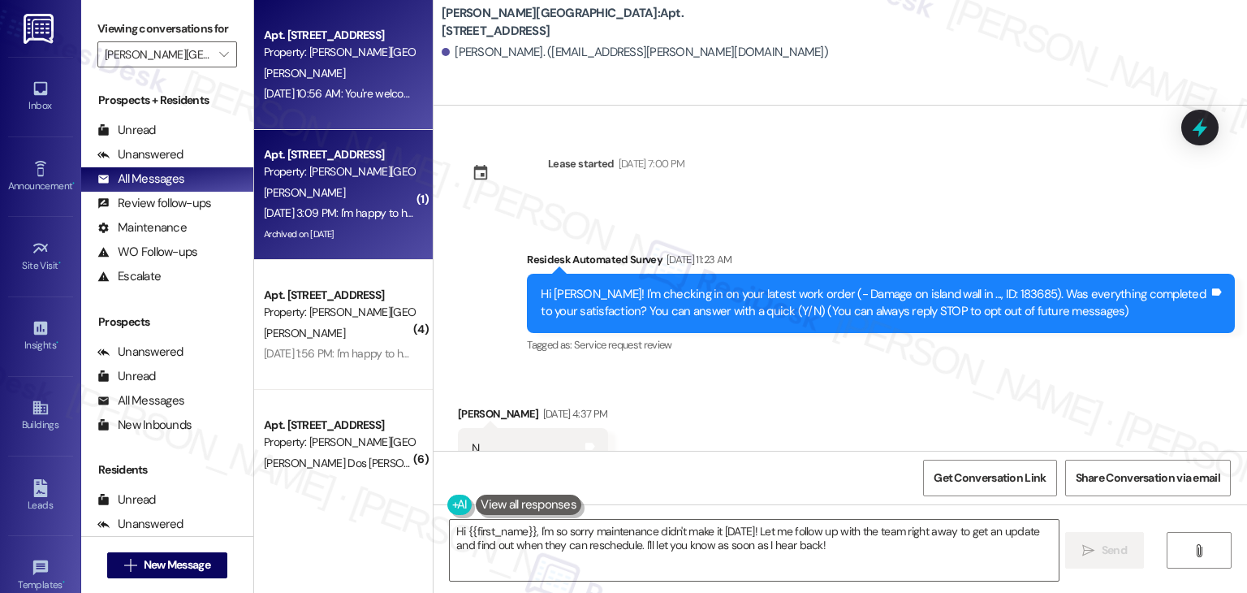
click at [334, 248] on div "Apt. 2112, 4010 Waiting Street Property: Matthews Square A. Dent Sep 03, 2025 a…" at bounding box center [343, 195] width 179 height 130
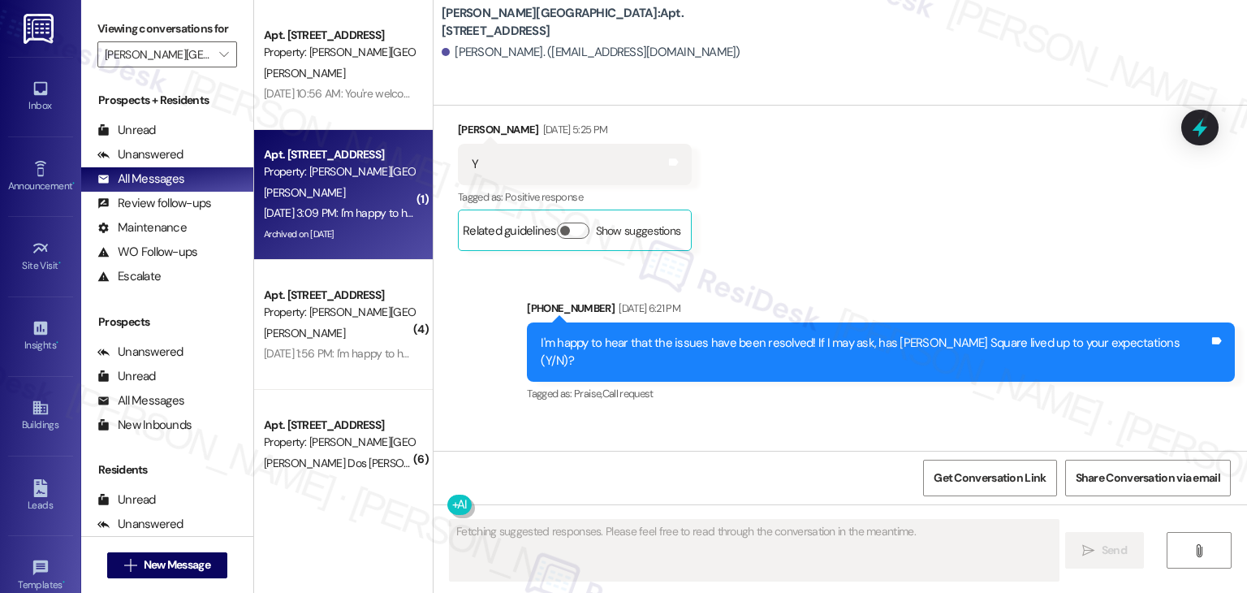
scroll to position [16007, 0]
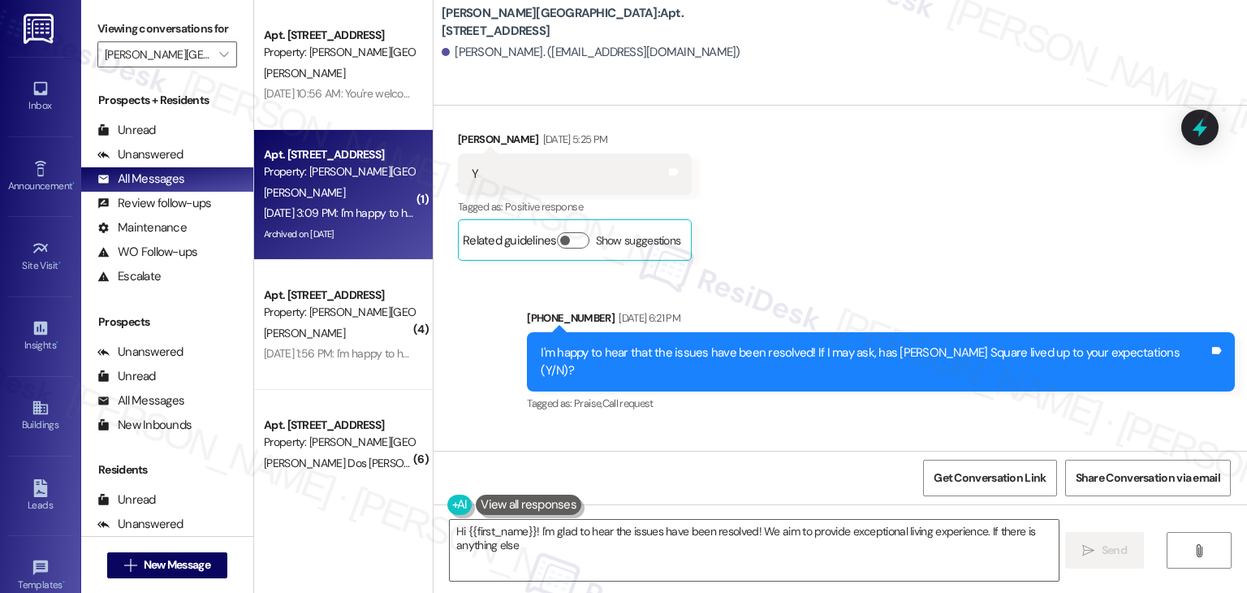
click at [922, 347] on div "Sent via SMS (303) 596-0842 May 13, 2025 at 6:21 PM I'm happy to hear that the …" at bounding box center [839, 504] width 813 height 463
type textarea "Hi {{first_name}}! I'm glad to hear the issues have been resolved! We aim to pr…"
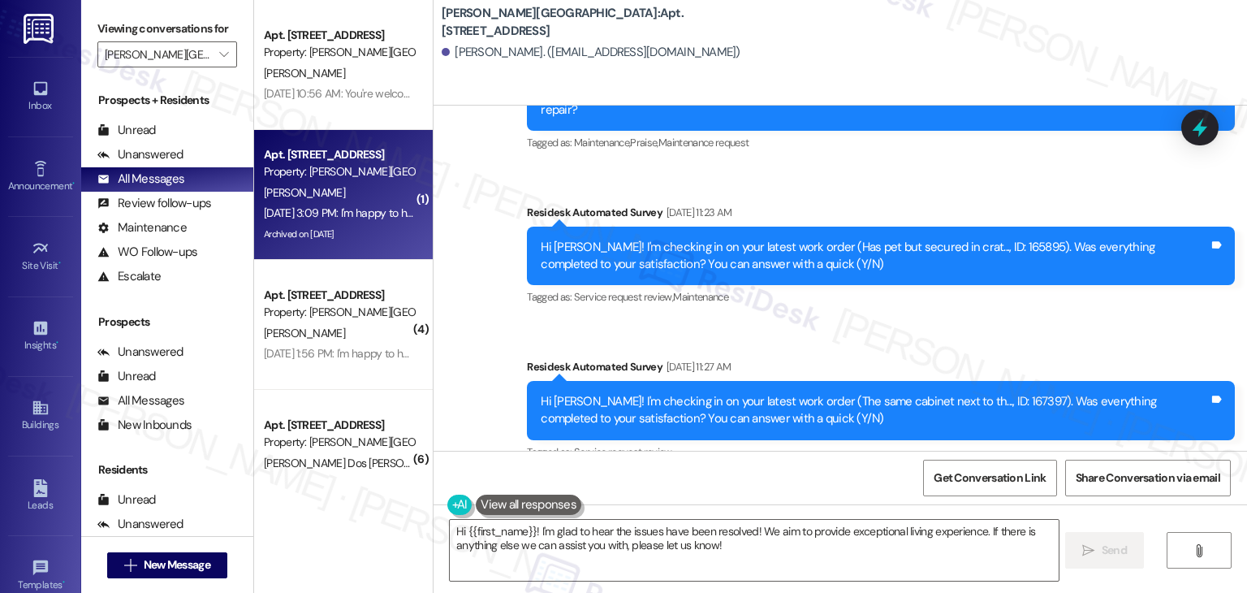
scroll to position [15601, 0]
